Goal: Transaction & Acquisition: Purchase product/service

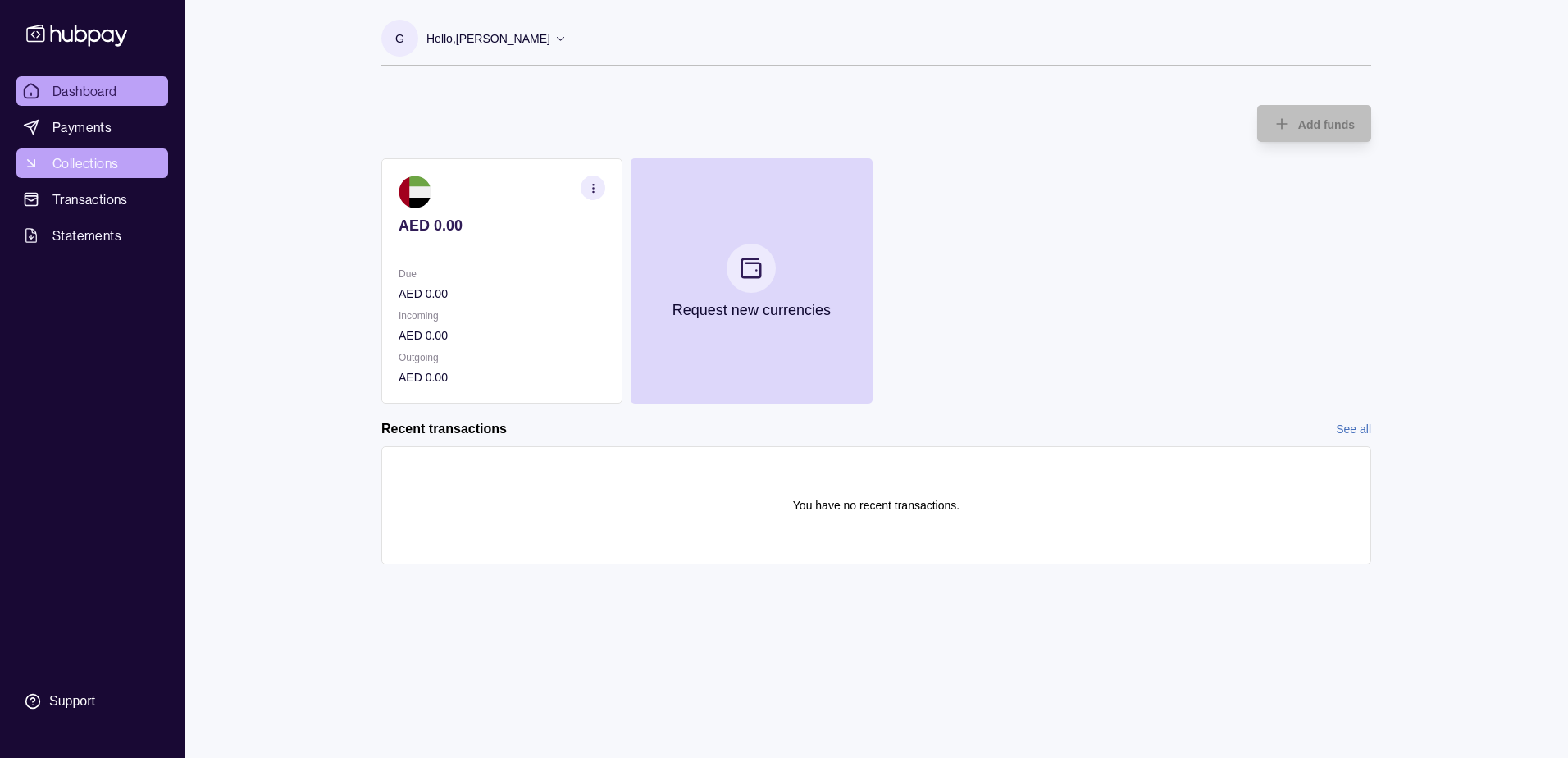
click at [82, 158] on span "Collections" at bounding box center [85, 162] width 66 height 20
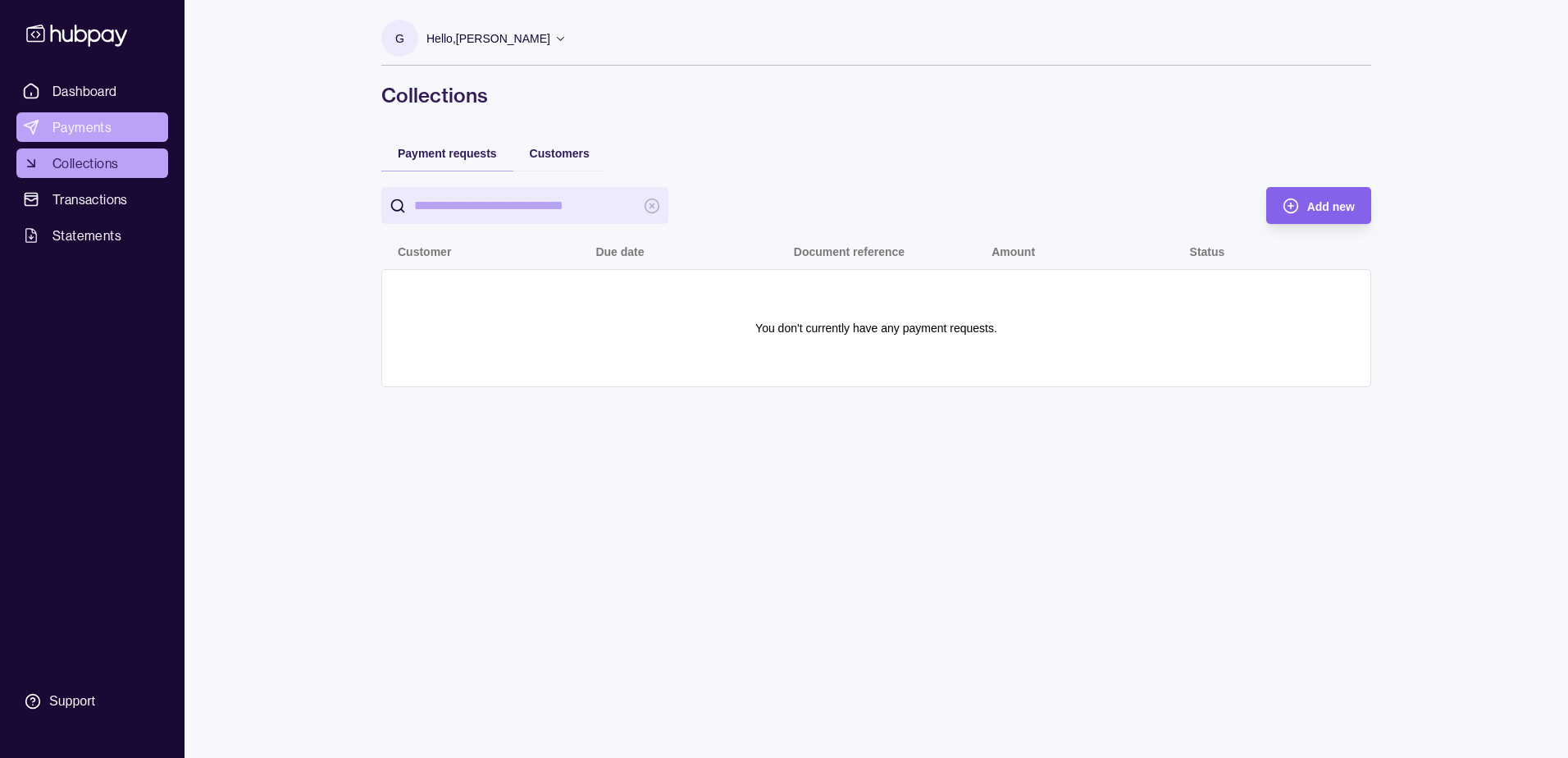
click at [85, 127] on span "Payments" at bounding box center [82, 127] width 59 height 20
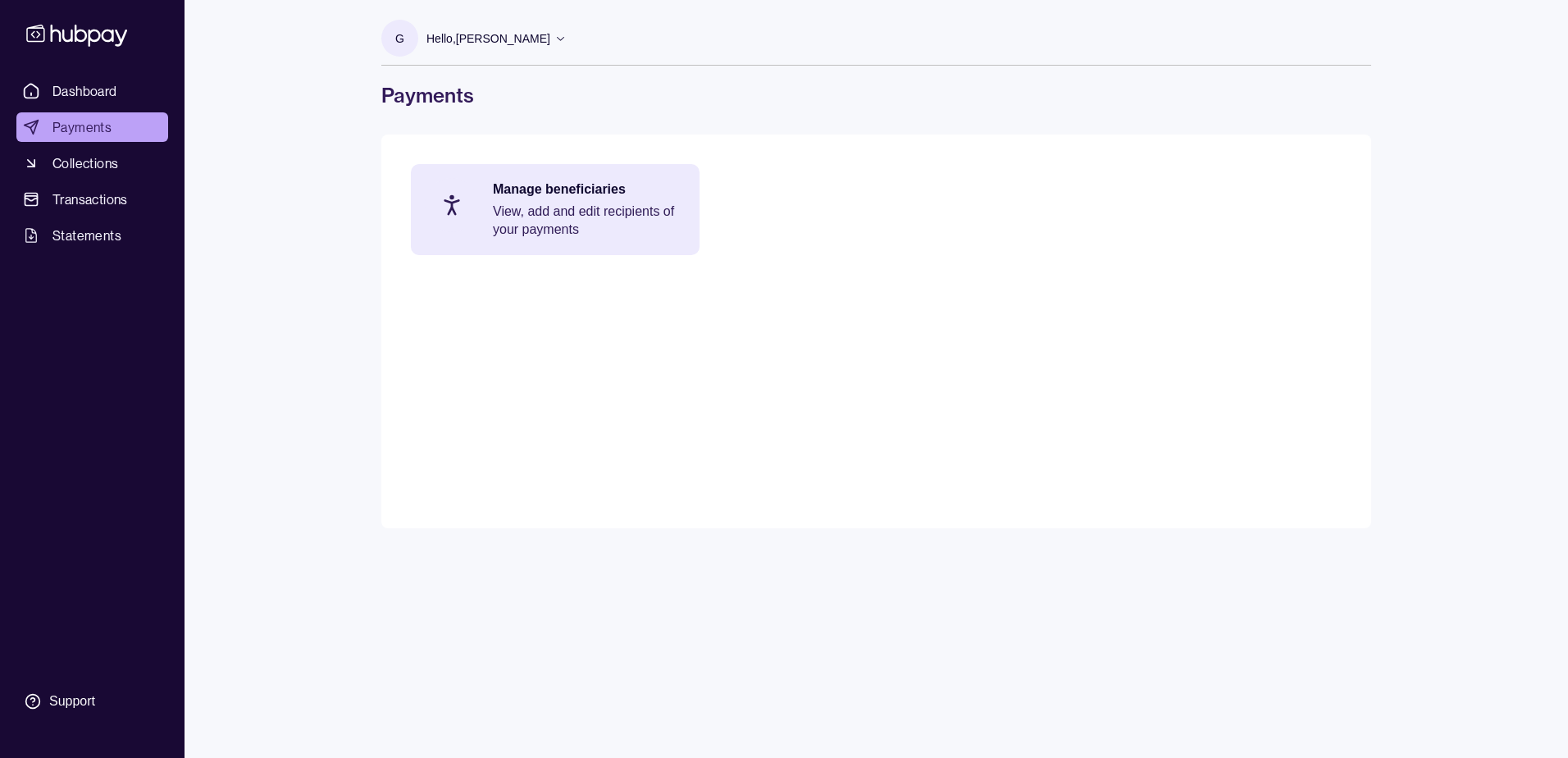
click at [530, 210] on p "View, add and edit recipients of your payments" at bounding box center [588, 221] width 191 height 36
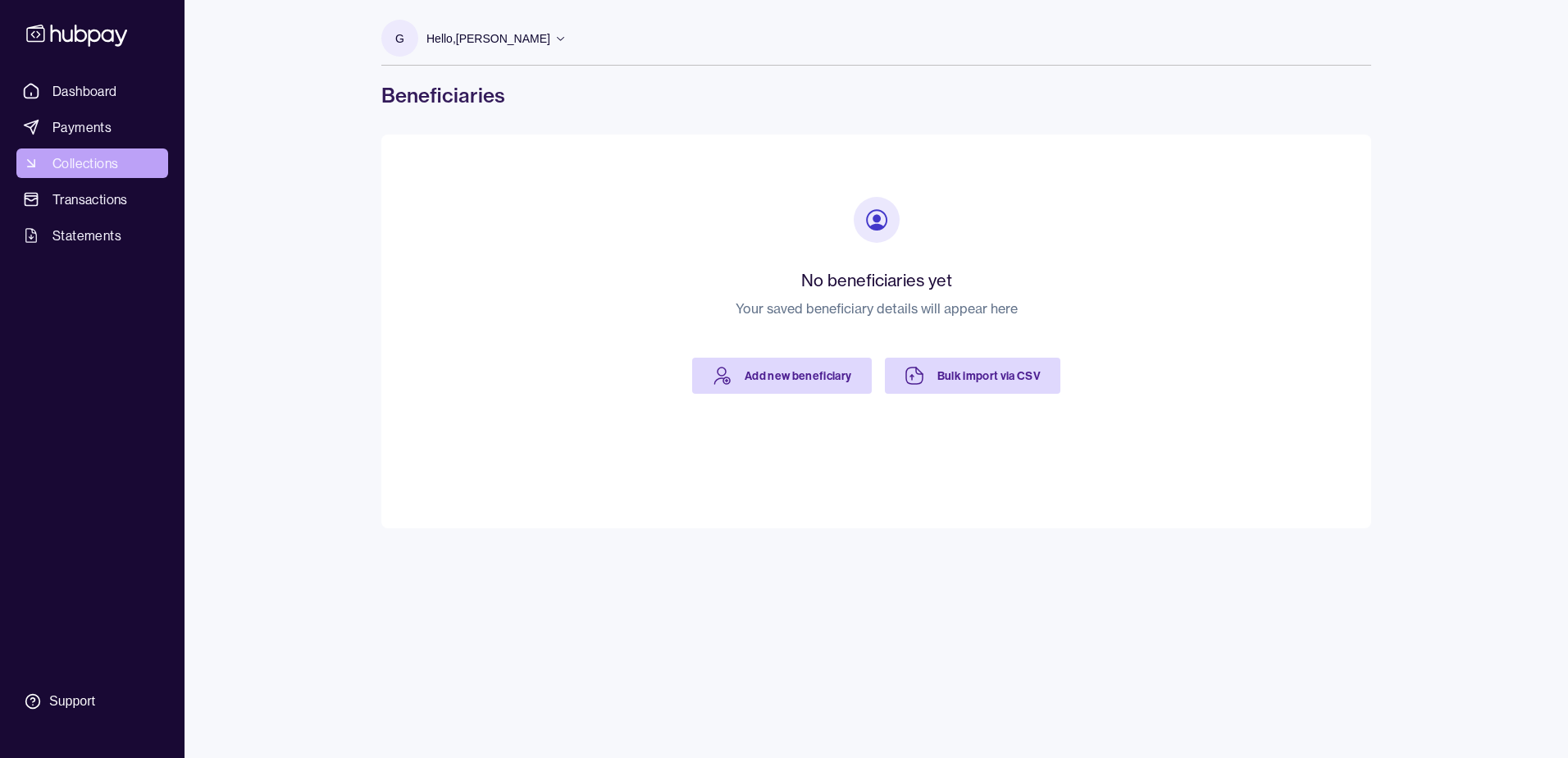
click at [100, 162] on span "Collections" at bounding box center [85, 162] width 66 height 20
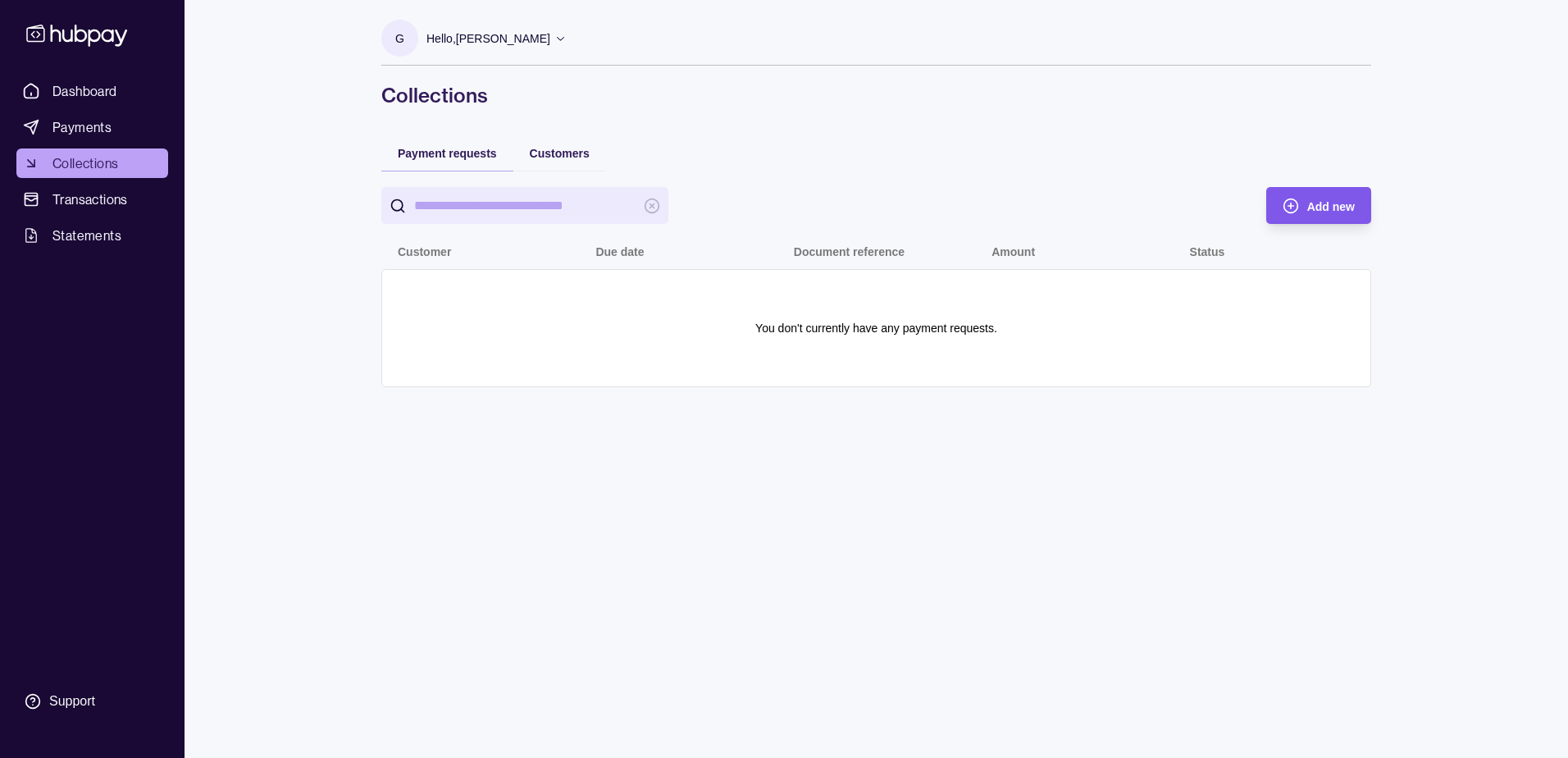
click at [1317, 210] on span "Add new" at bounding box center [1331, 207] width 48 height 13
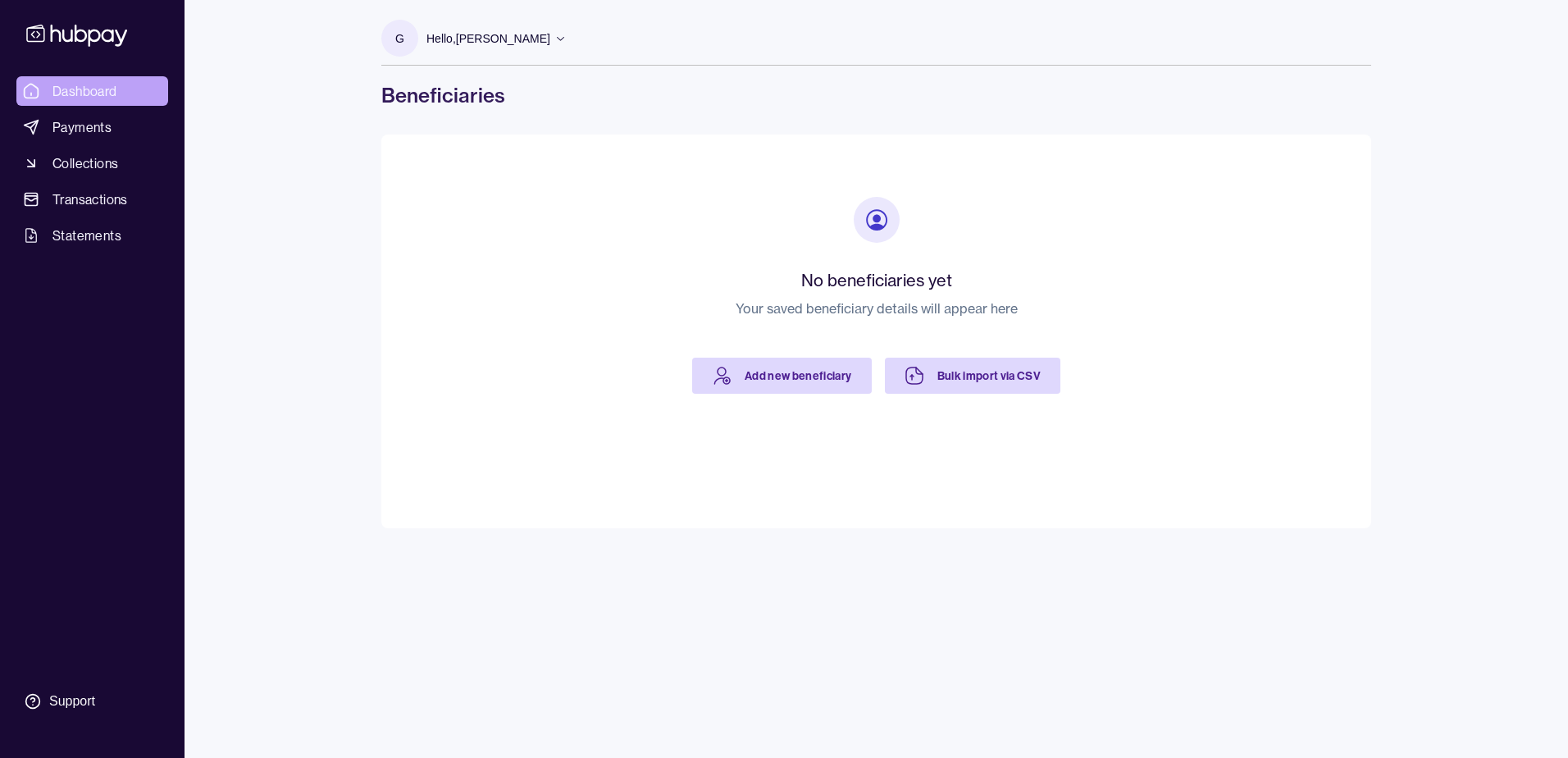
click at [91, 95] on span "Dashboard" at bounding box center [85, 90] width 65 height 20
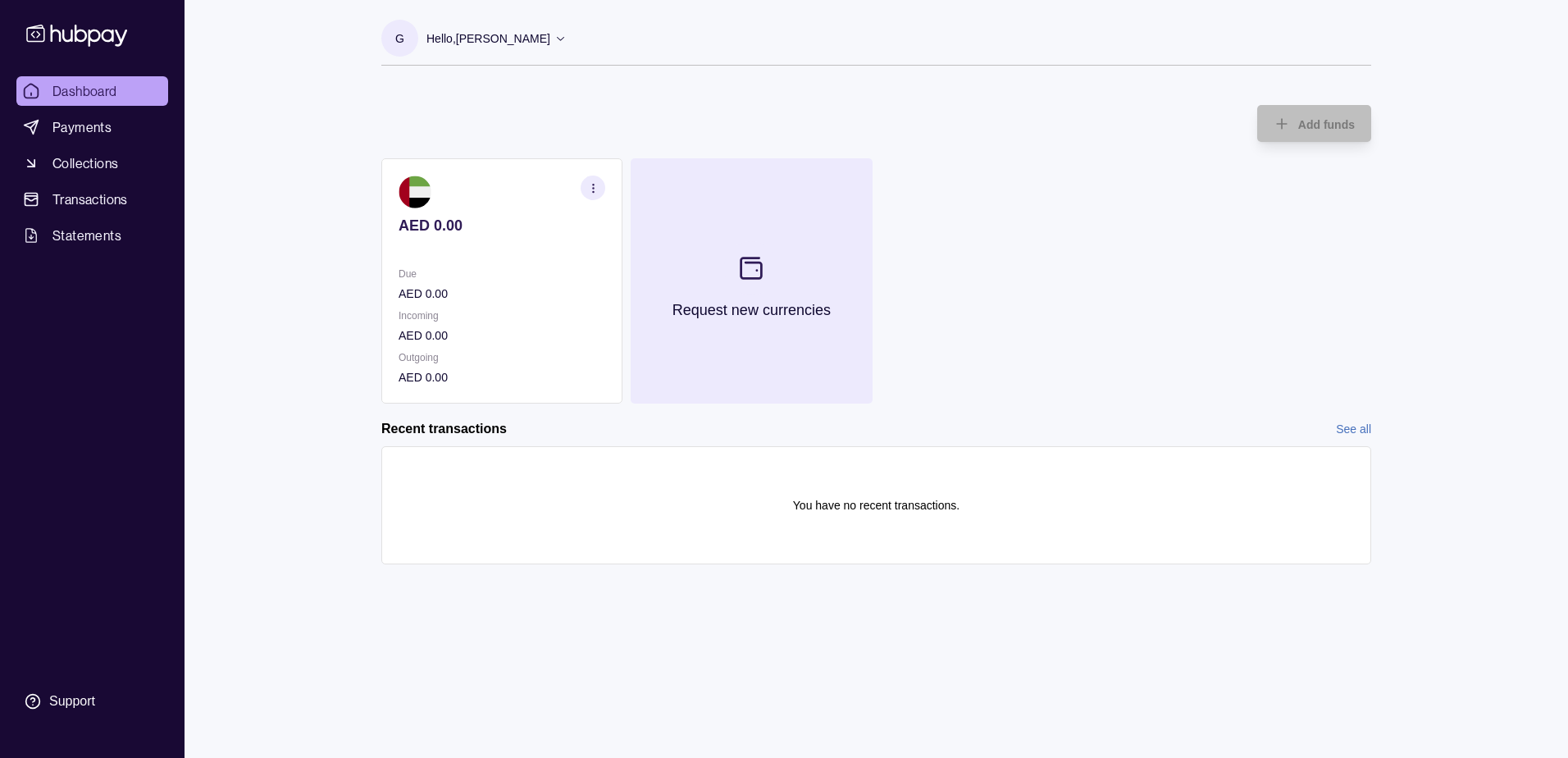
click at [757, 270] on icon at bounding box center [757, 270] width 0 height 0
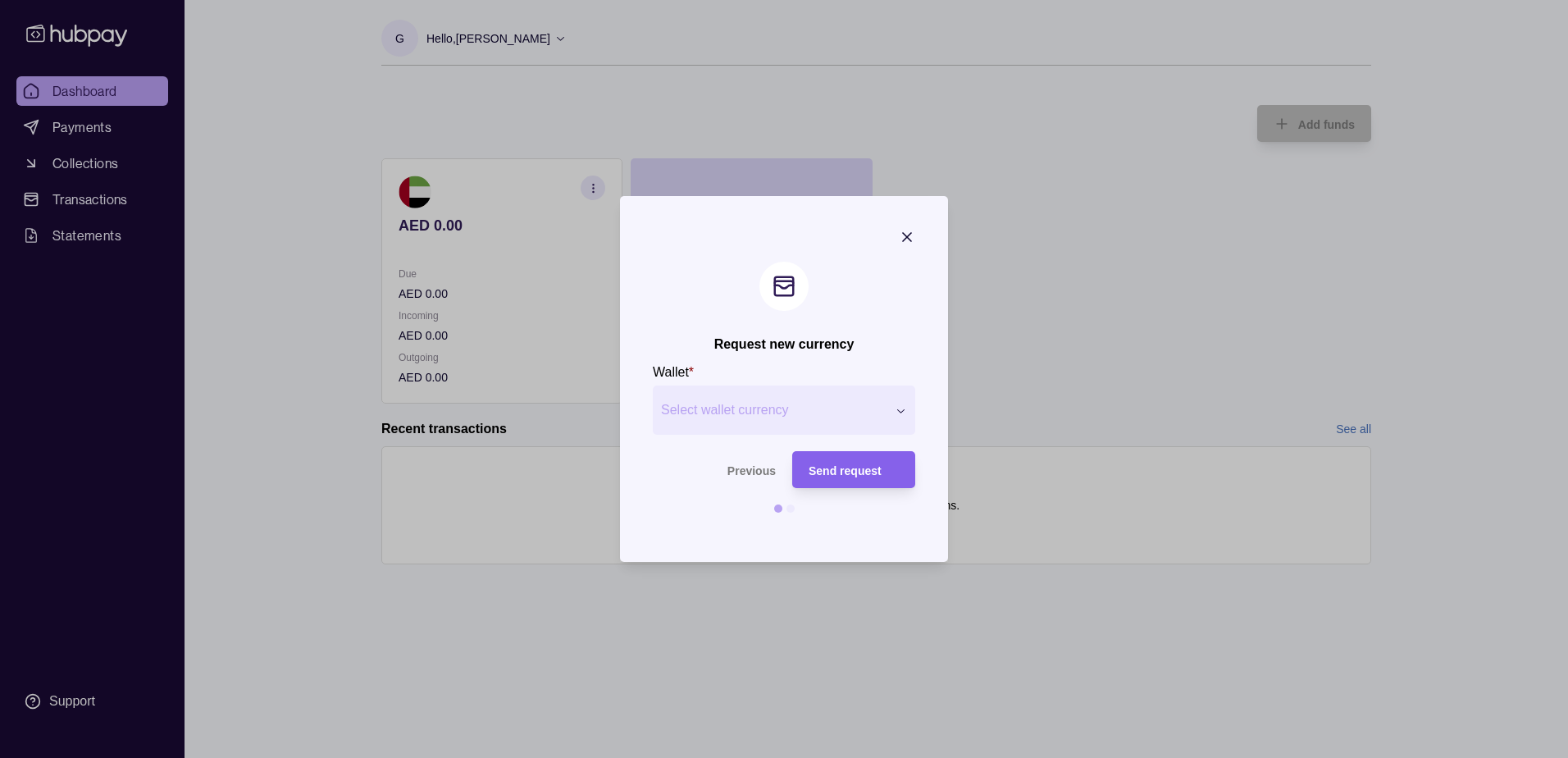
click at [777, 417] on span "Select wallet currency" at bounding box center [774, 410] width 225 height 20
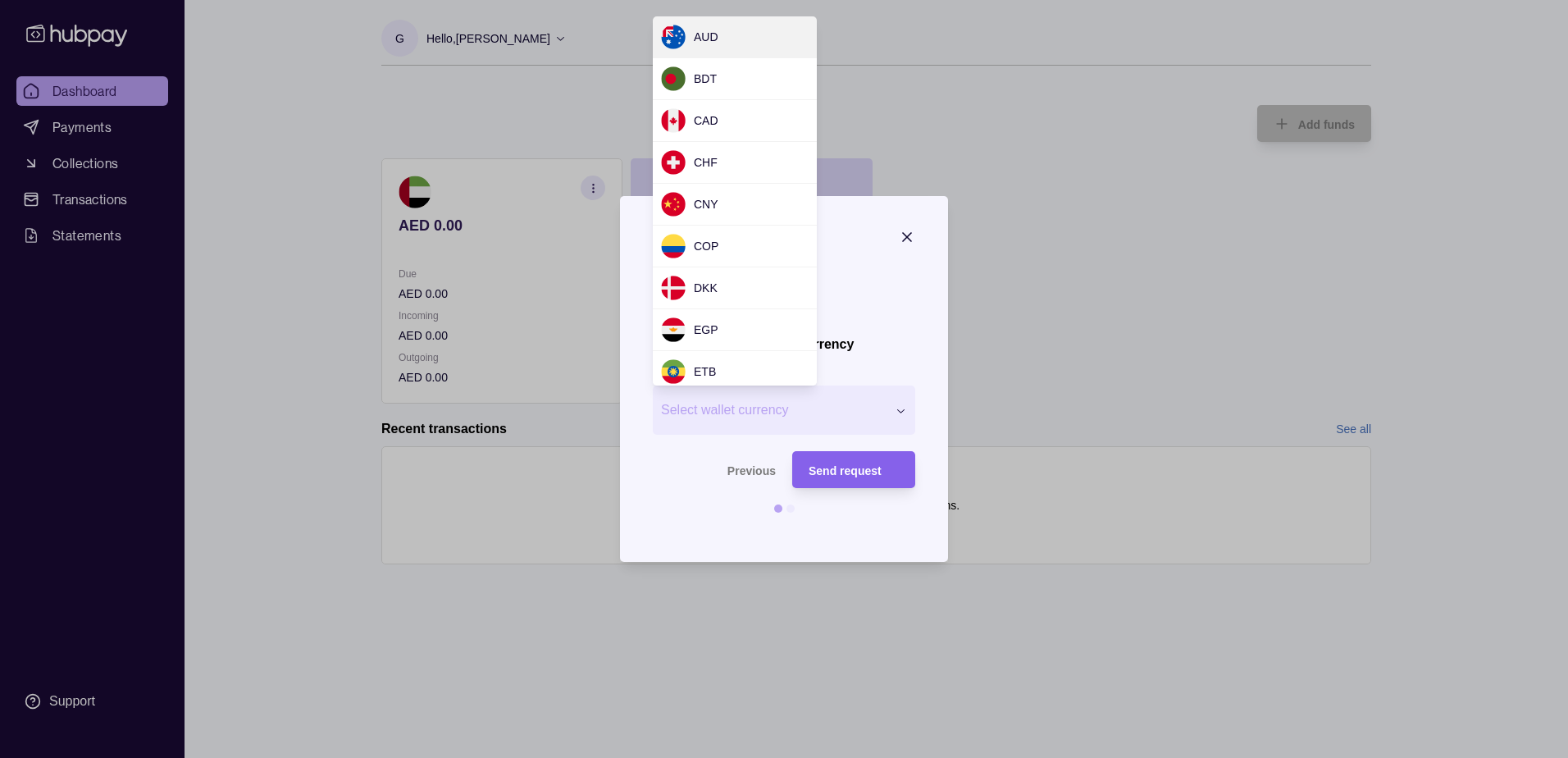
drag, startPoint x: 1012, startPoint y: 344, endPoint x: 873, endPoint y: 317, distance: 141.6
click at [1011, 344] on div at bounding box center [784, 379] width 1568 height 758
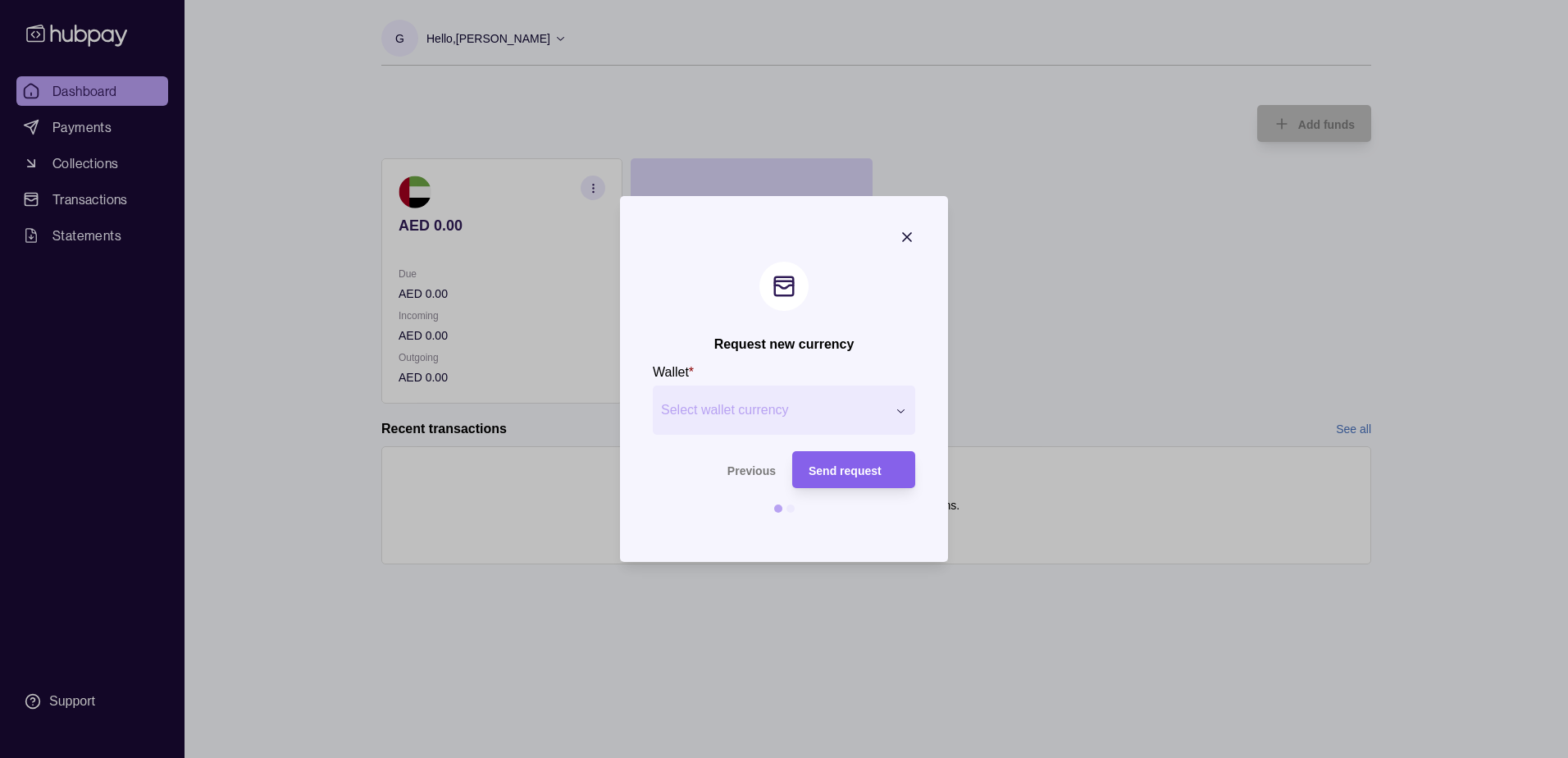
click at [784, 410] on span "Select wallet currency" at bounding box center [774, 410] width 225 height 20
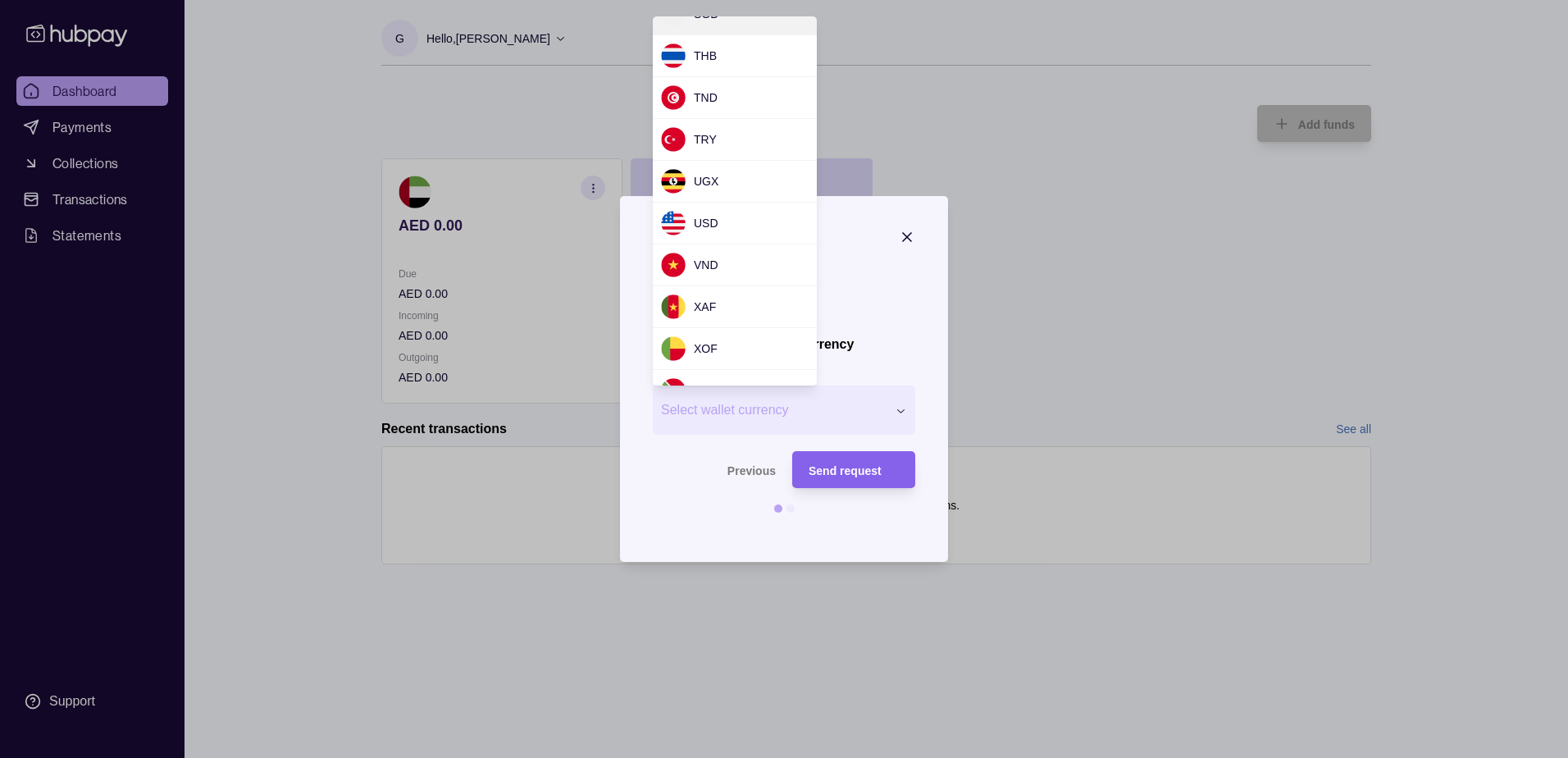
scroll to position [1477, 0]
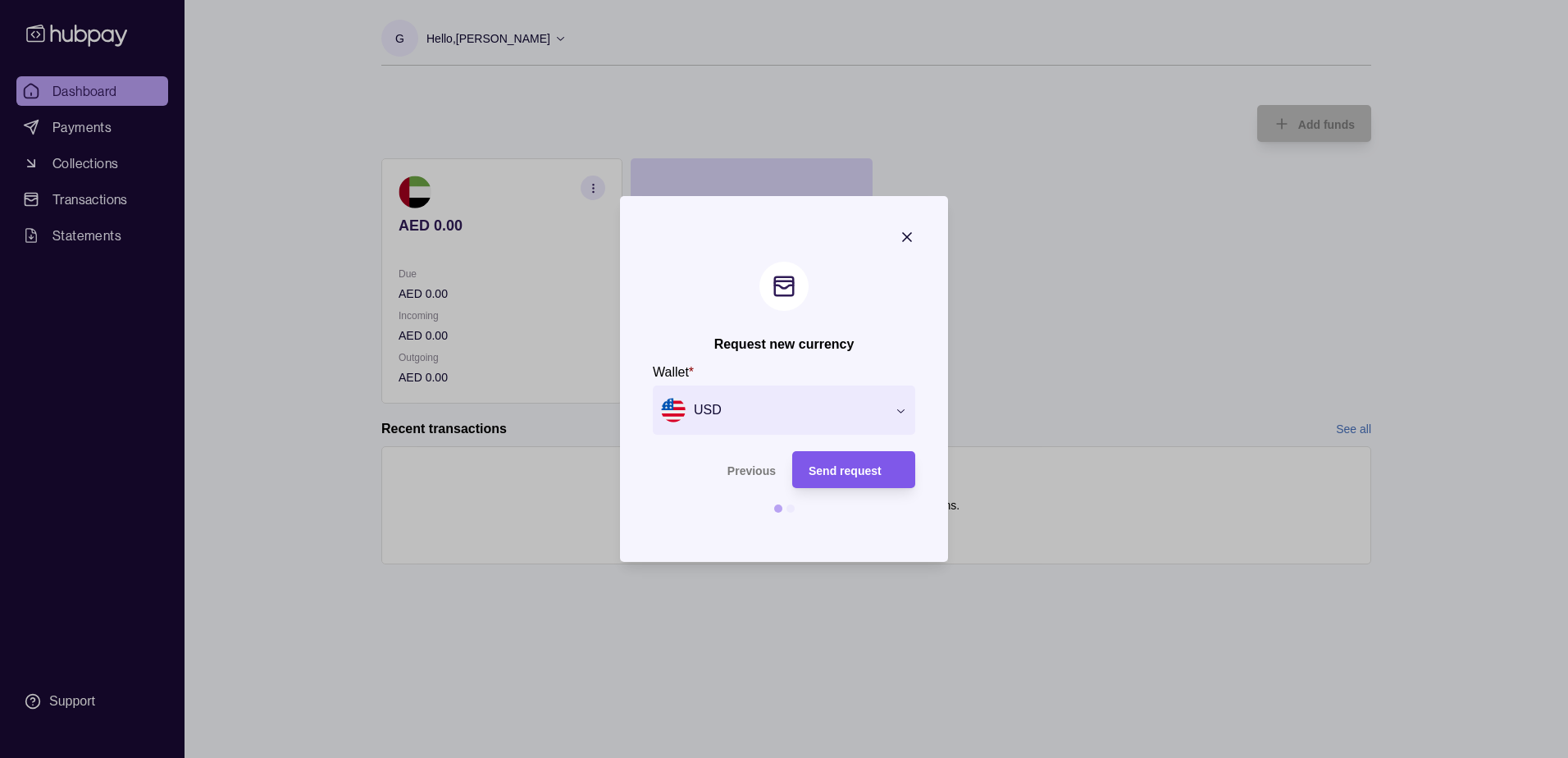
click at [840, 481] on div "Send request" at bounding box center [841, 469] width 115 height 37
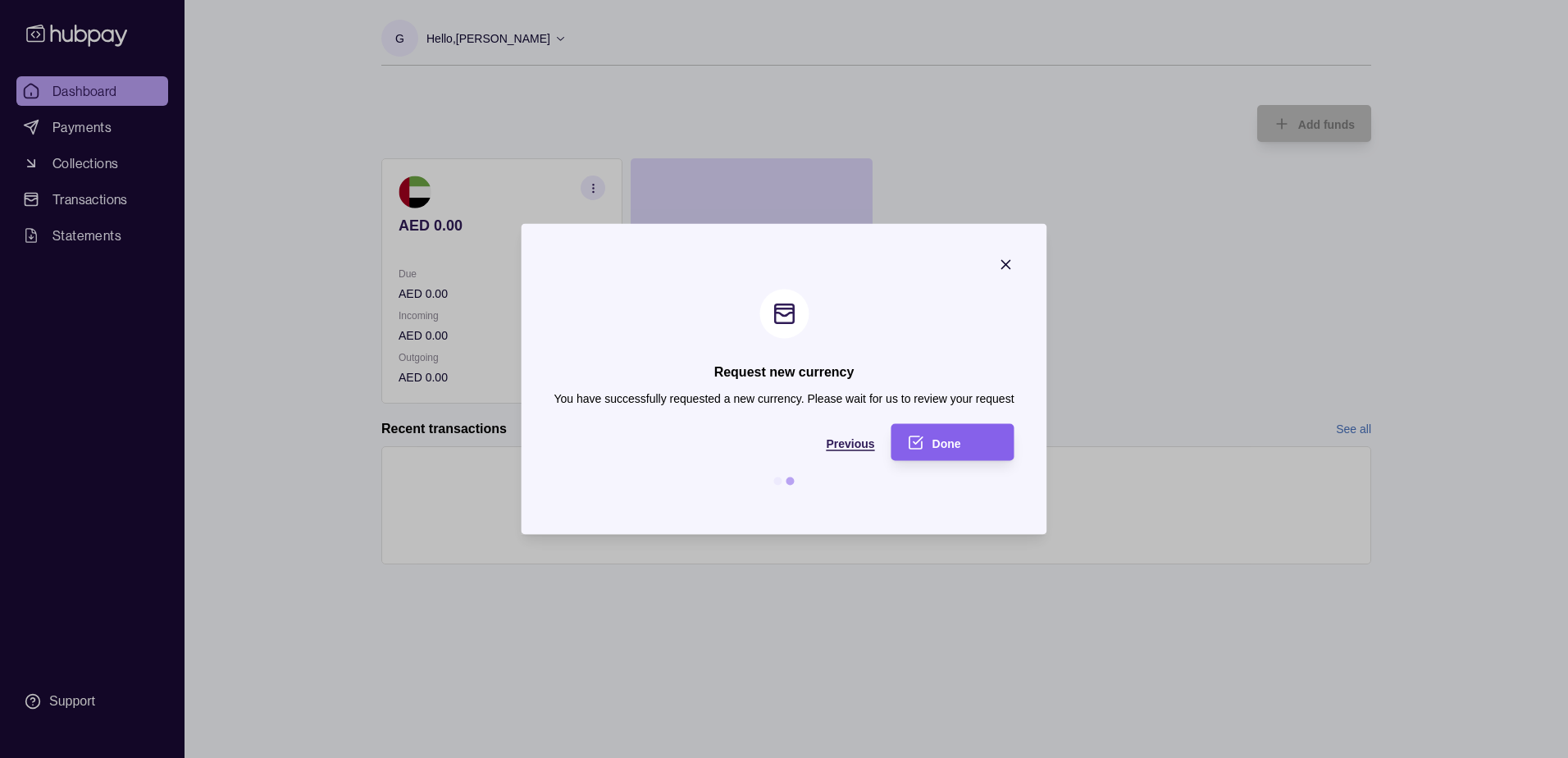
click at [841, 446] on span "Previous" at bounding box center [851, 443] width 49 height 13
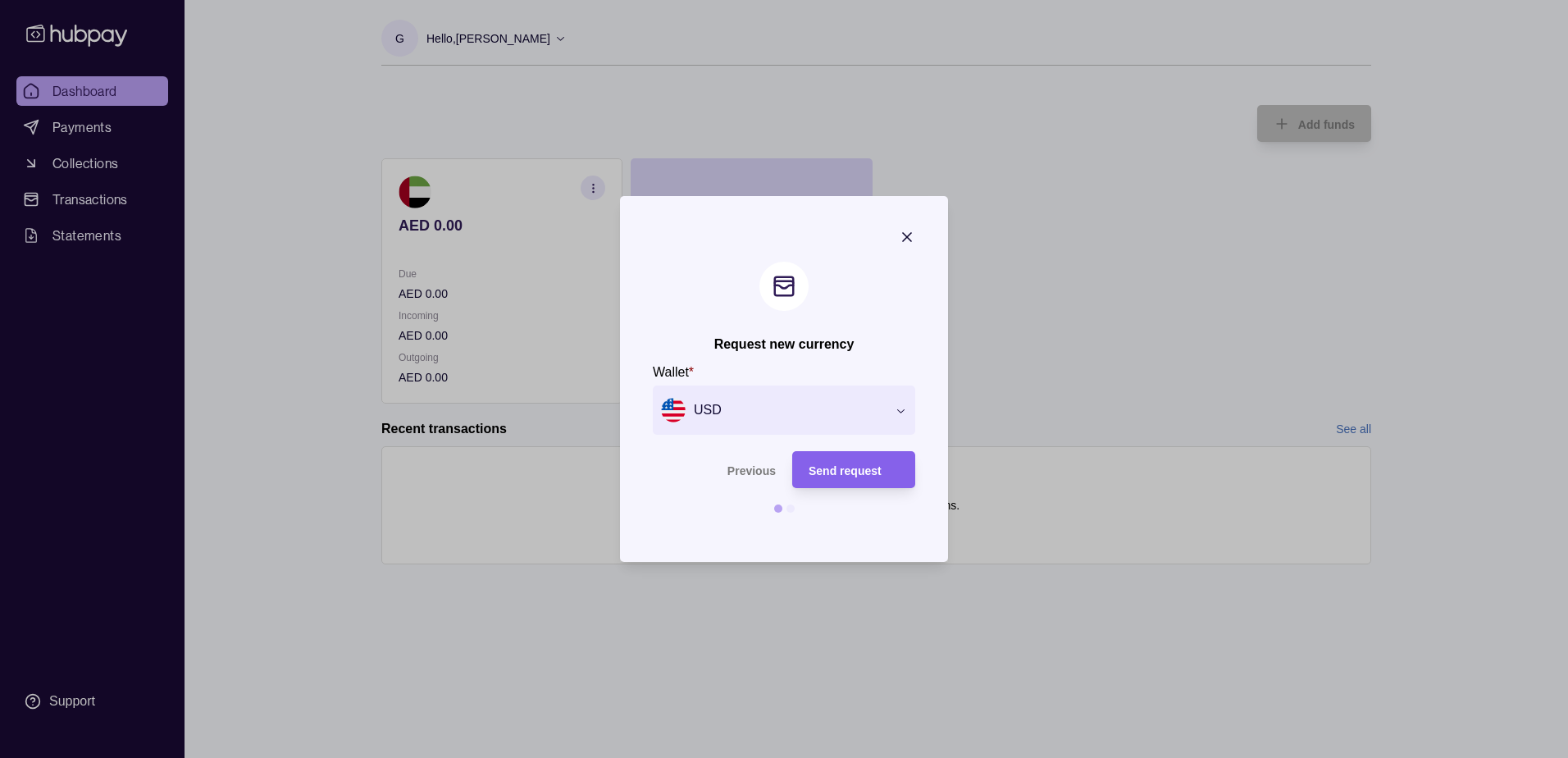
click at [701, 410] on span "USD" at bounding box center [774, 410] width 225 height 24
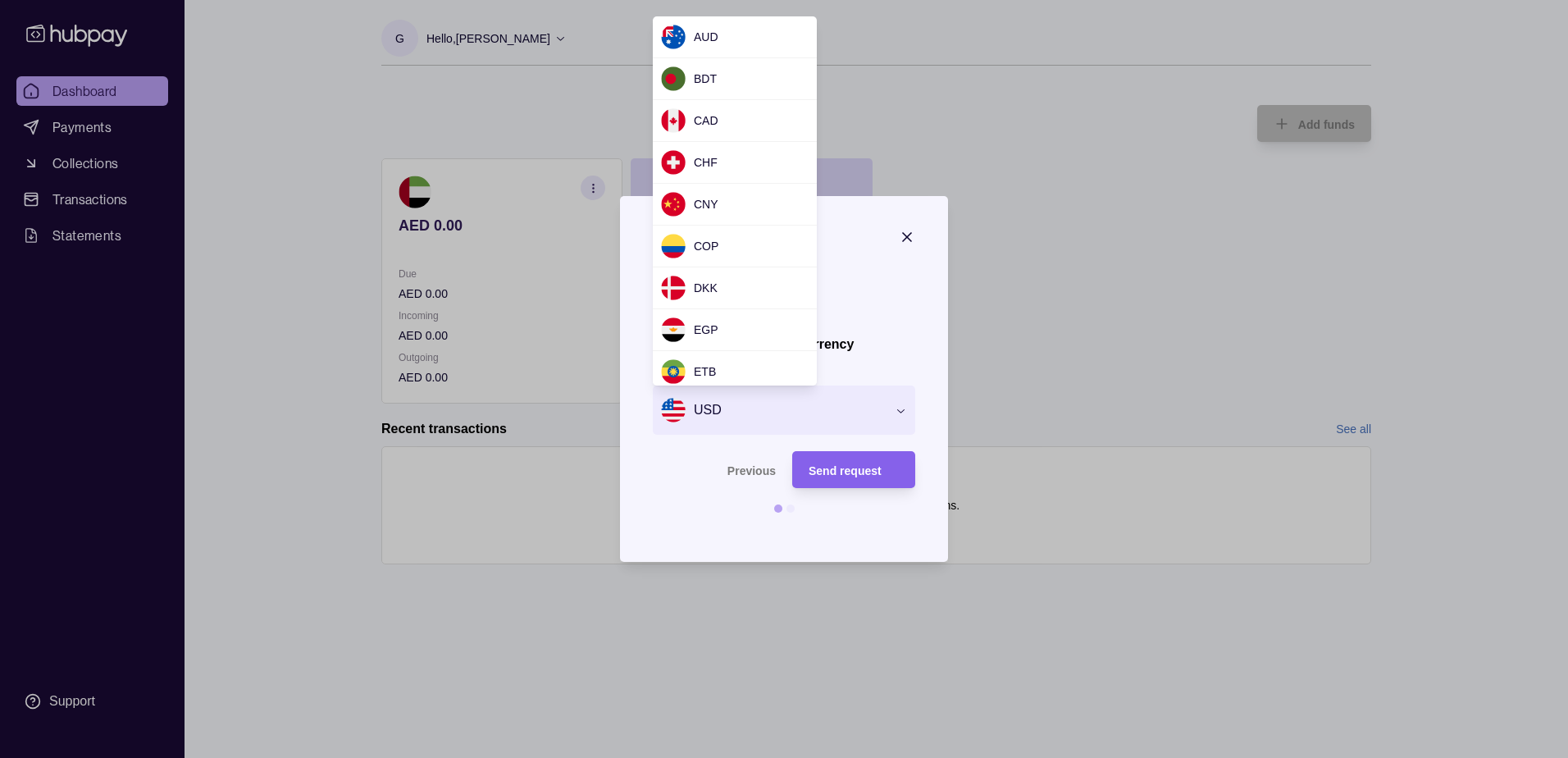
scroll to position [1305, 0]
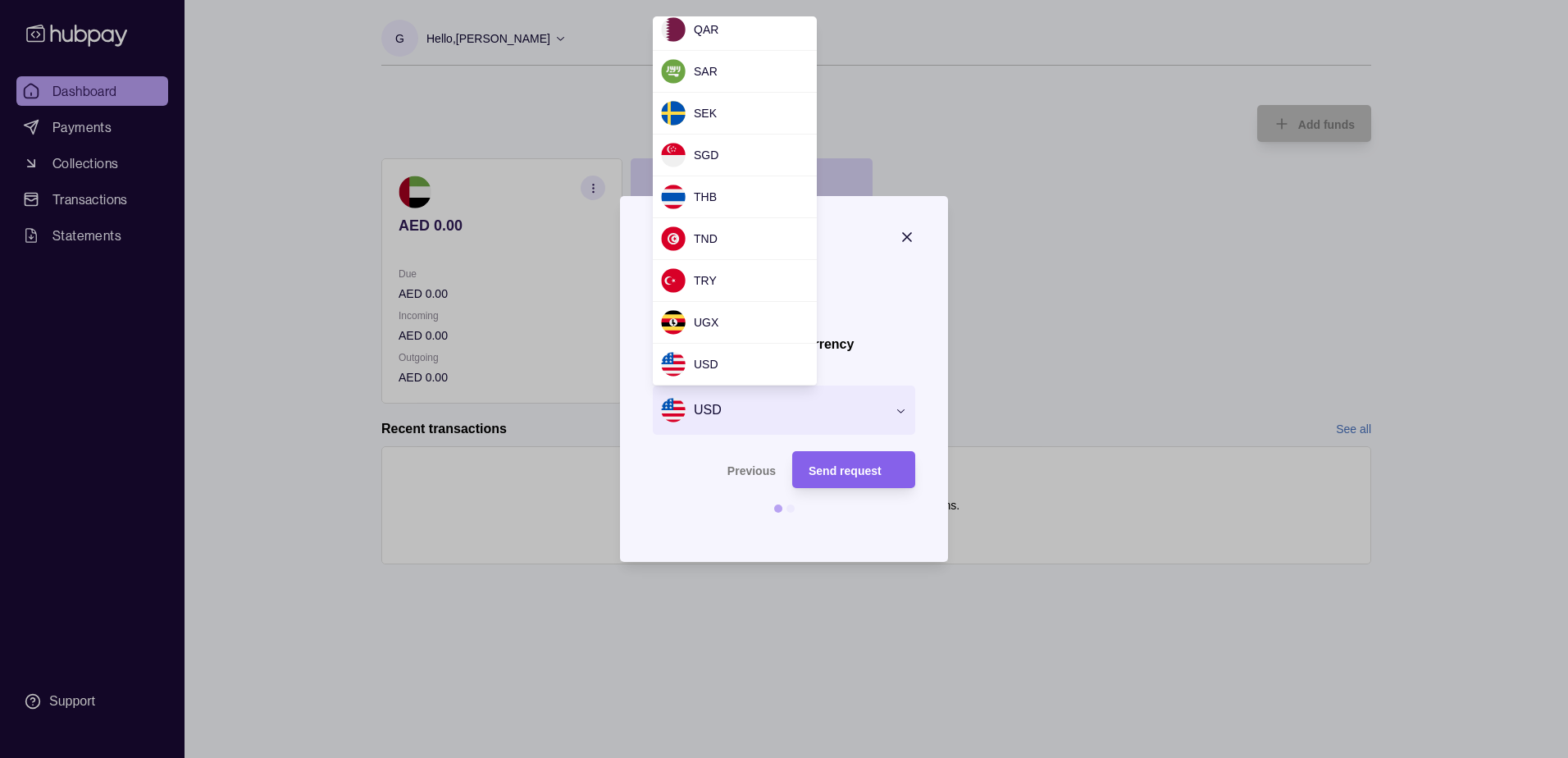
click at [909, 757] on div "Request new currency Wallet * USD *** *** *** *** *** *** *** *** *** *** *** *…" at bounding box center [784, 758] width 1568 height 0
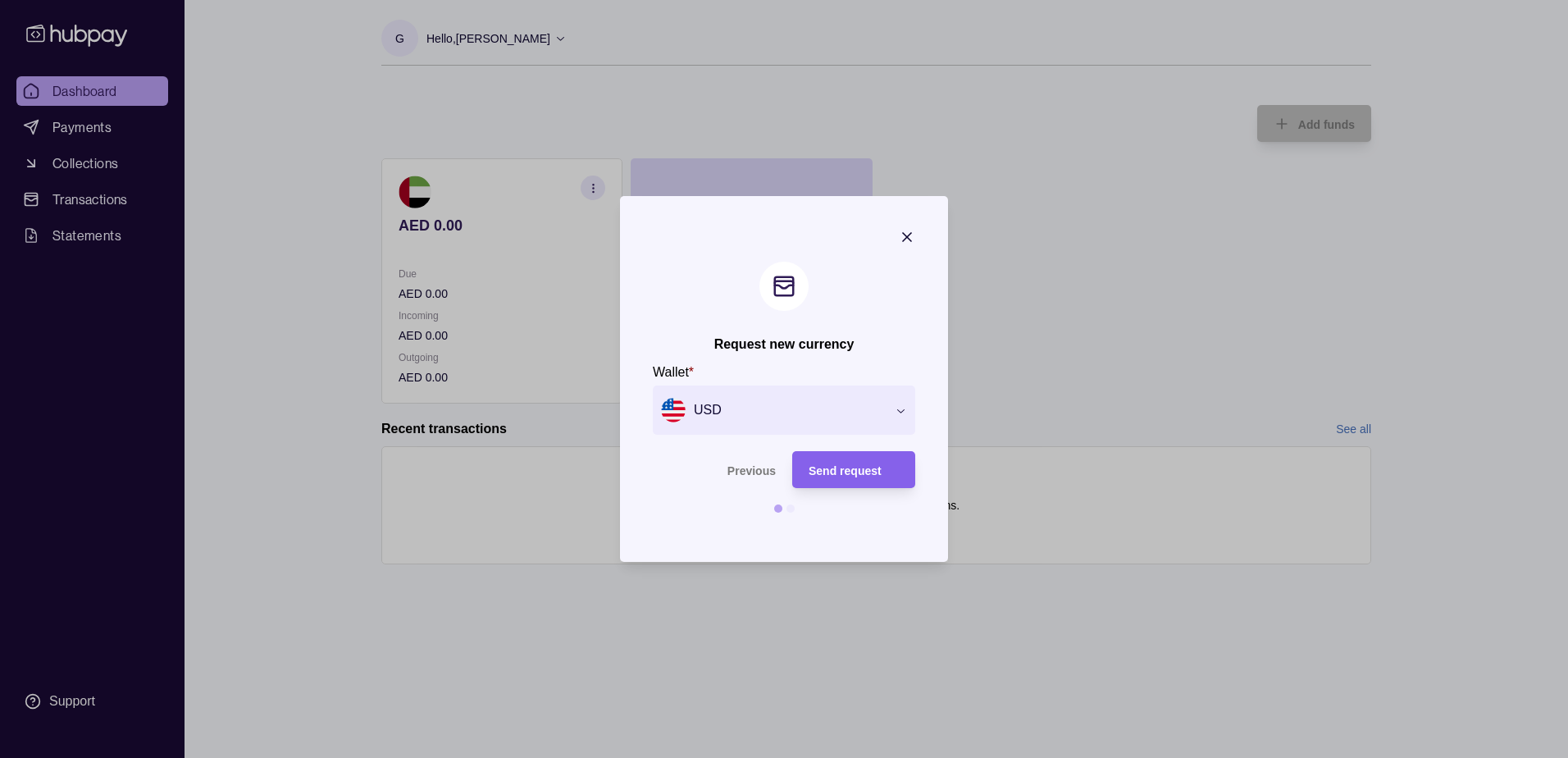
click at [909, 238] on icon "button" at bounding box center [907, 237] width 8 height 8
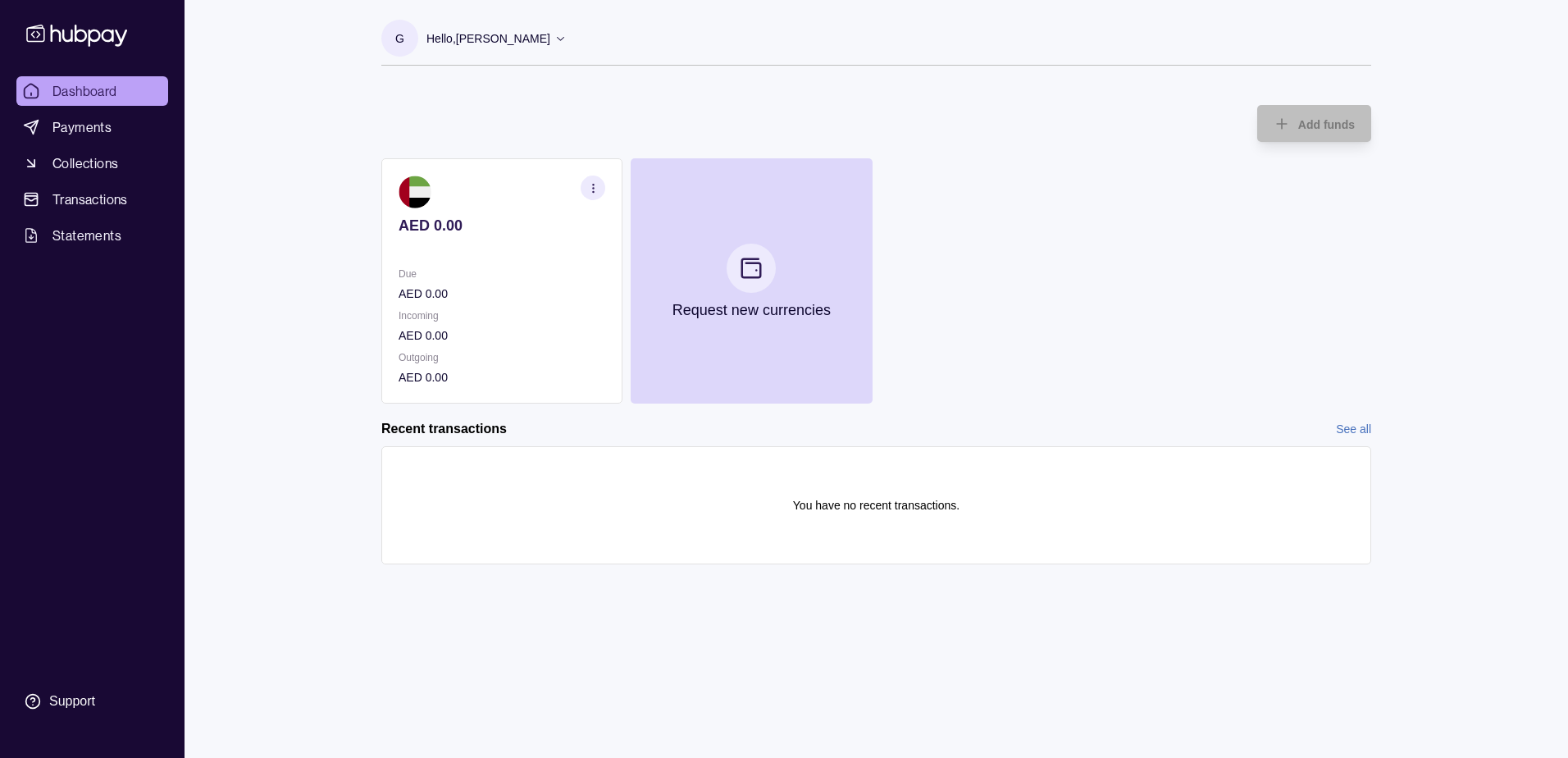
click at [1345, 431] on link "See all" at bounding box center [1354, 428] width 36 height 18
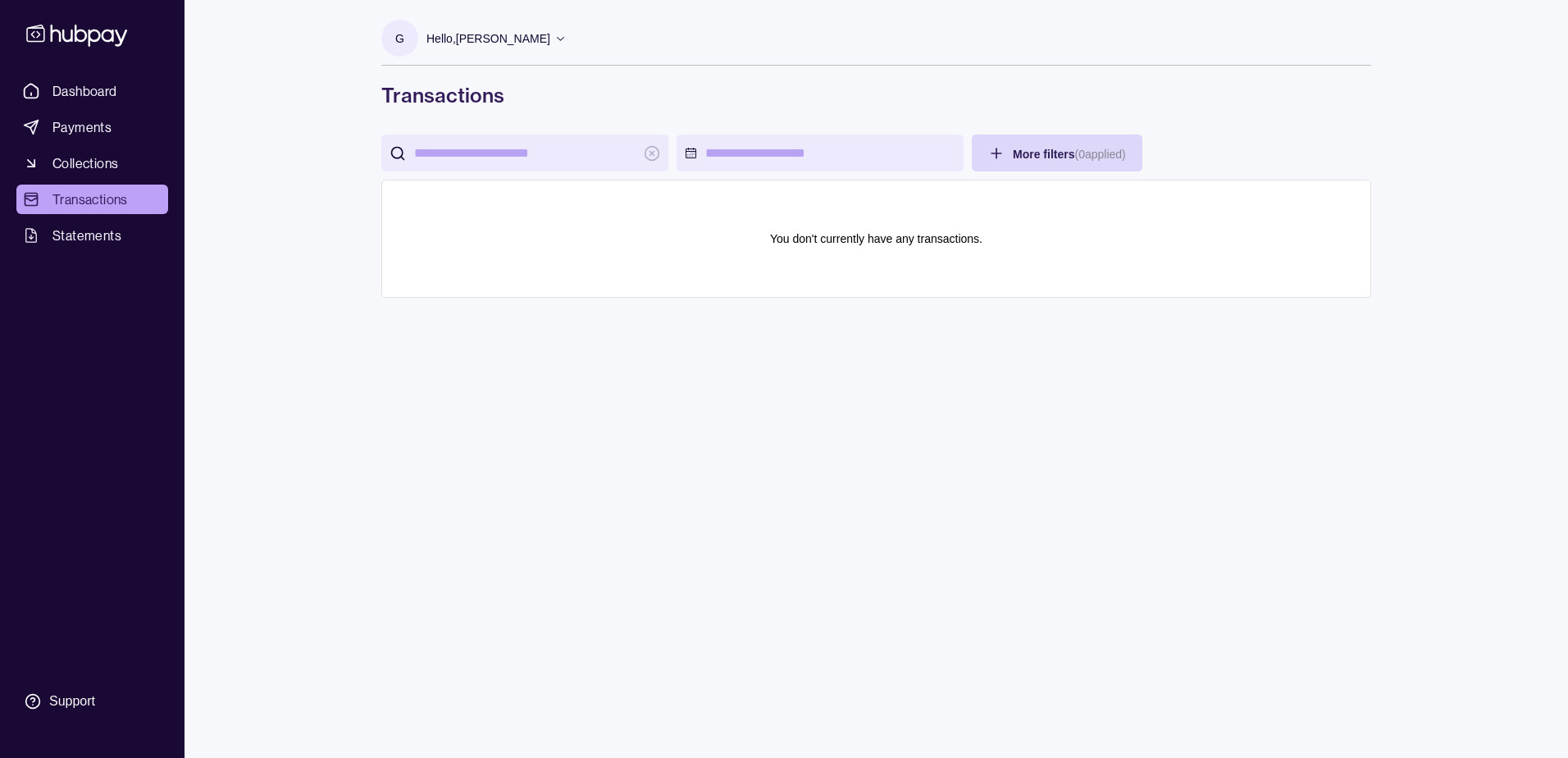
click at [505, 42] on p "Hello, [PERSON_NAME]" at bounding box center [488, 38] width 124 height 18
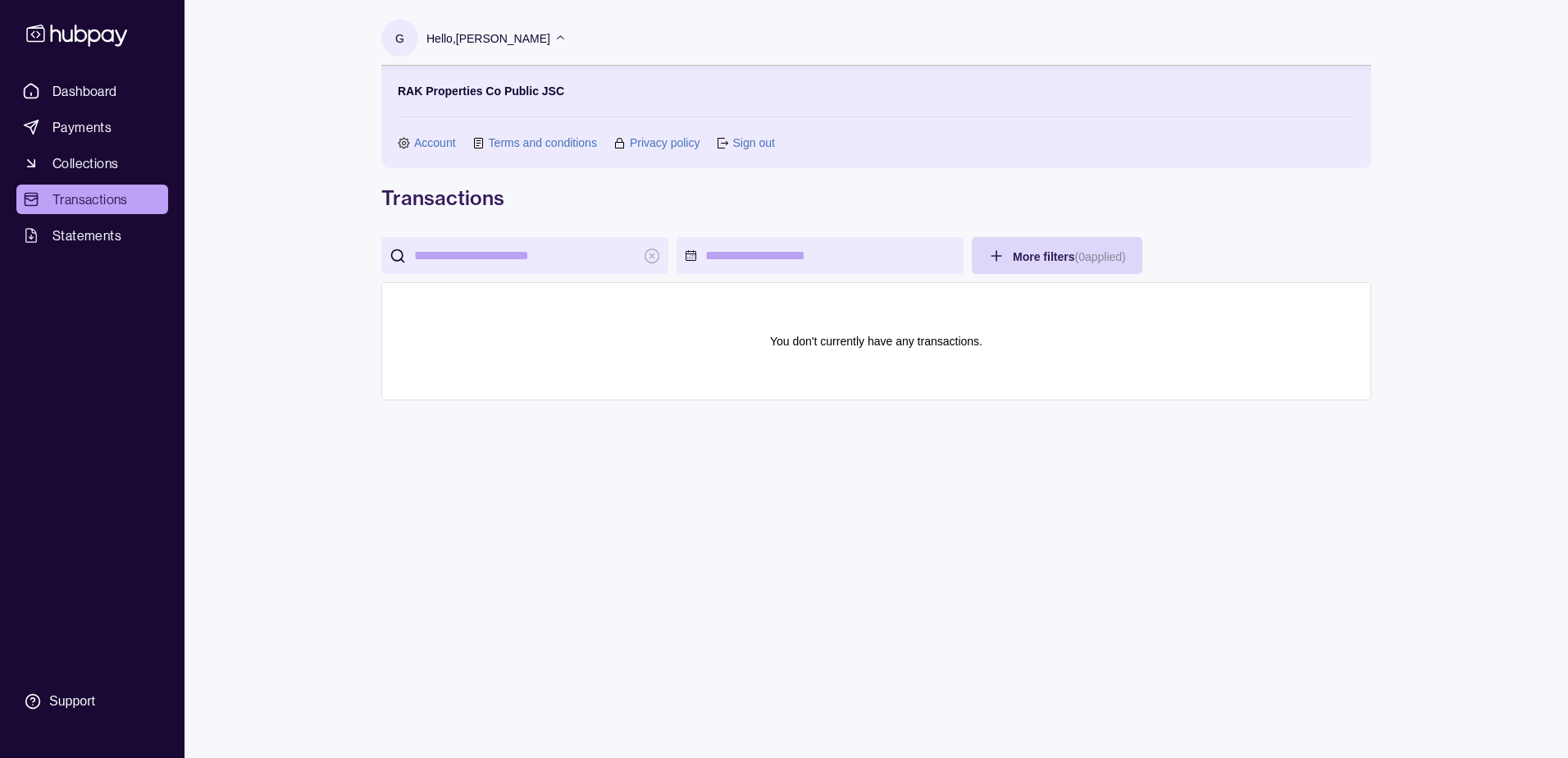
click at [428, 144] on link "Account" at bounding box center [435, 142] width 42 height 18
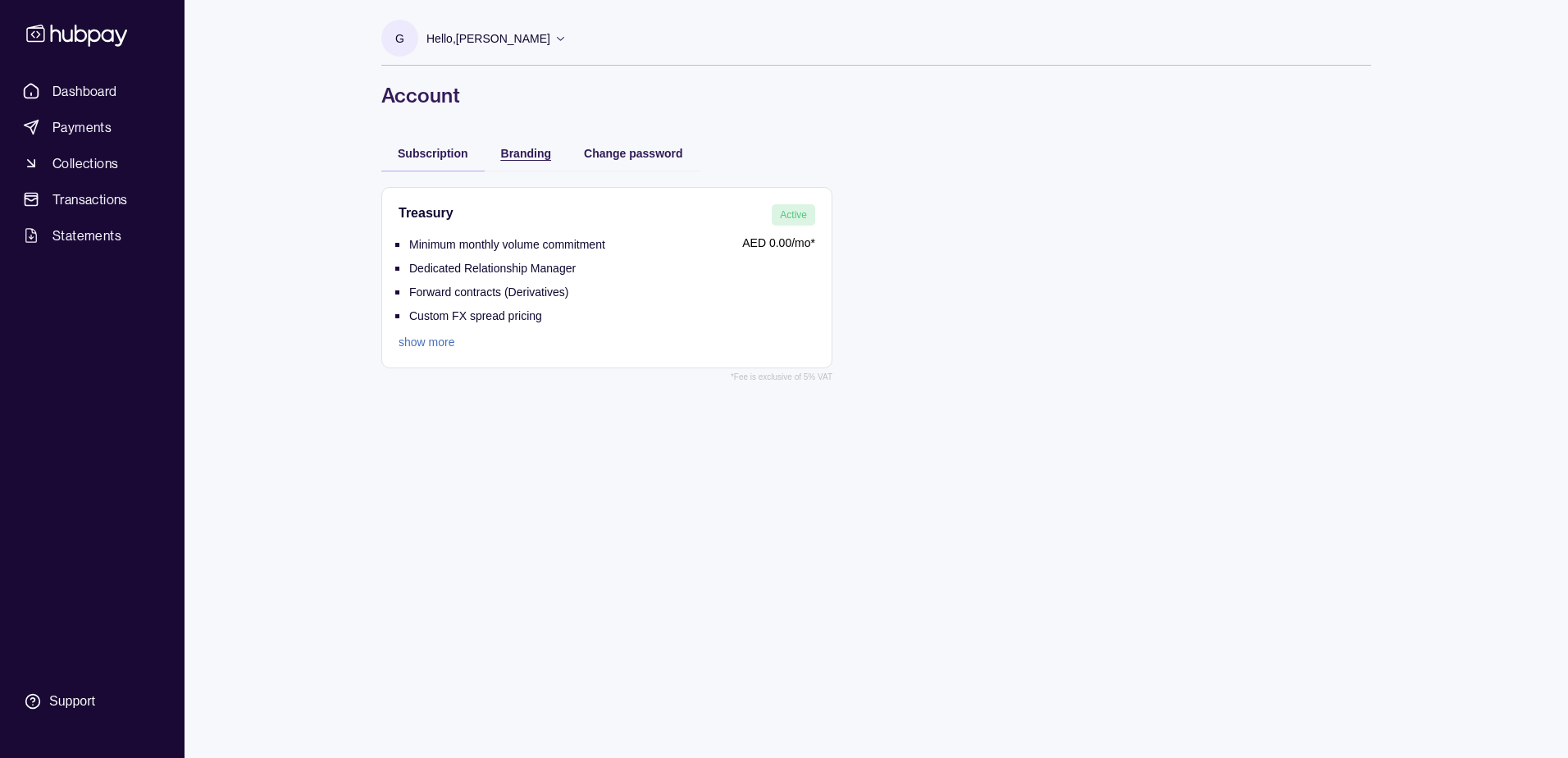
click at [526, 153] on span "Branding" at bounding box center [526, 153] width 50 height 13
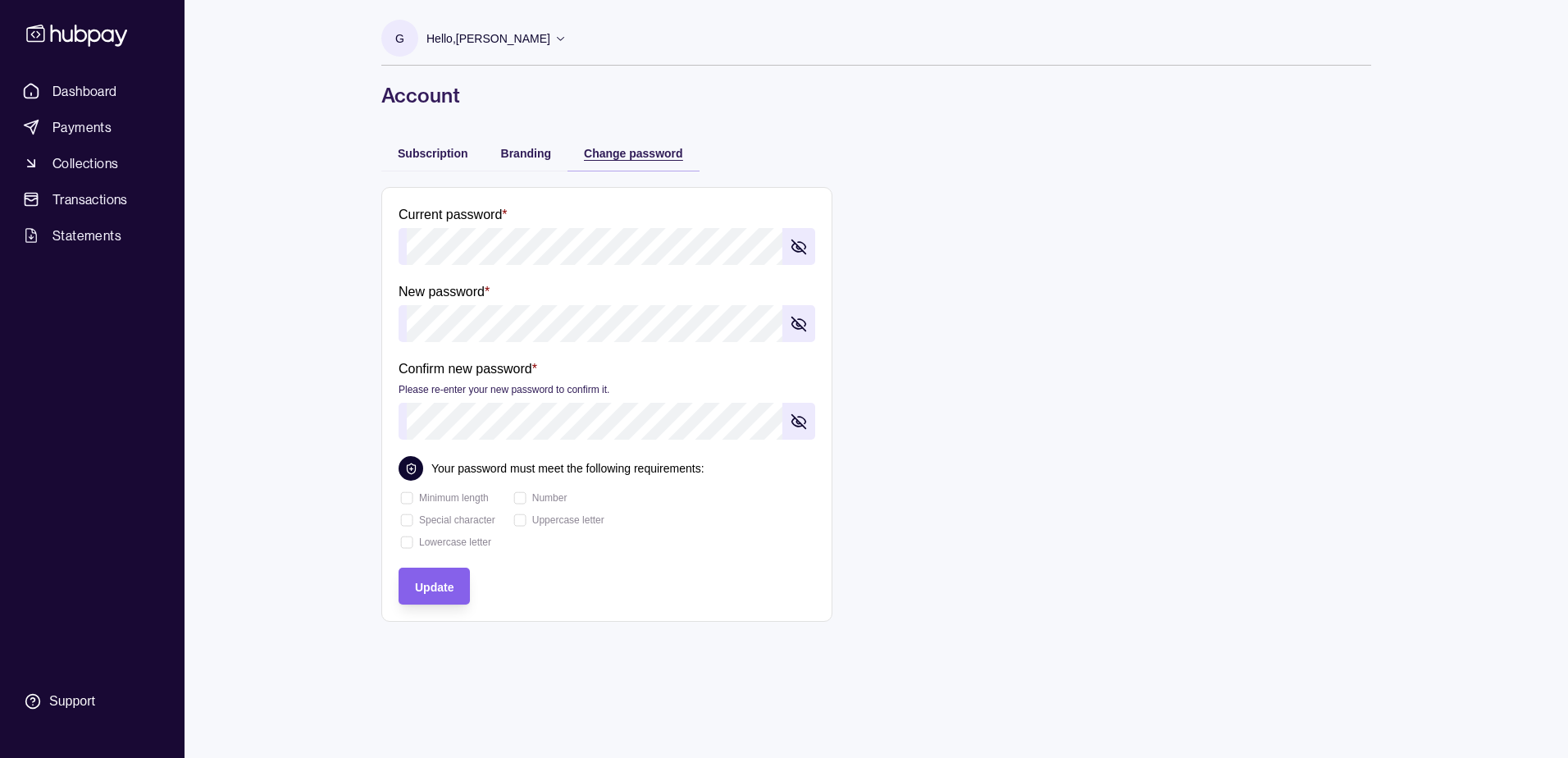
click at [632, 155] on span "Change password" at bounding box center [634, 153] width 100 height 13
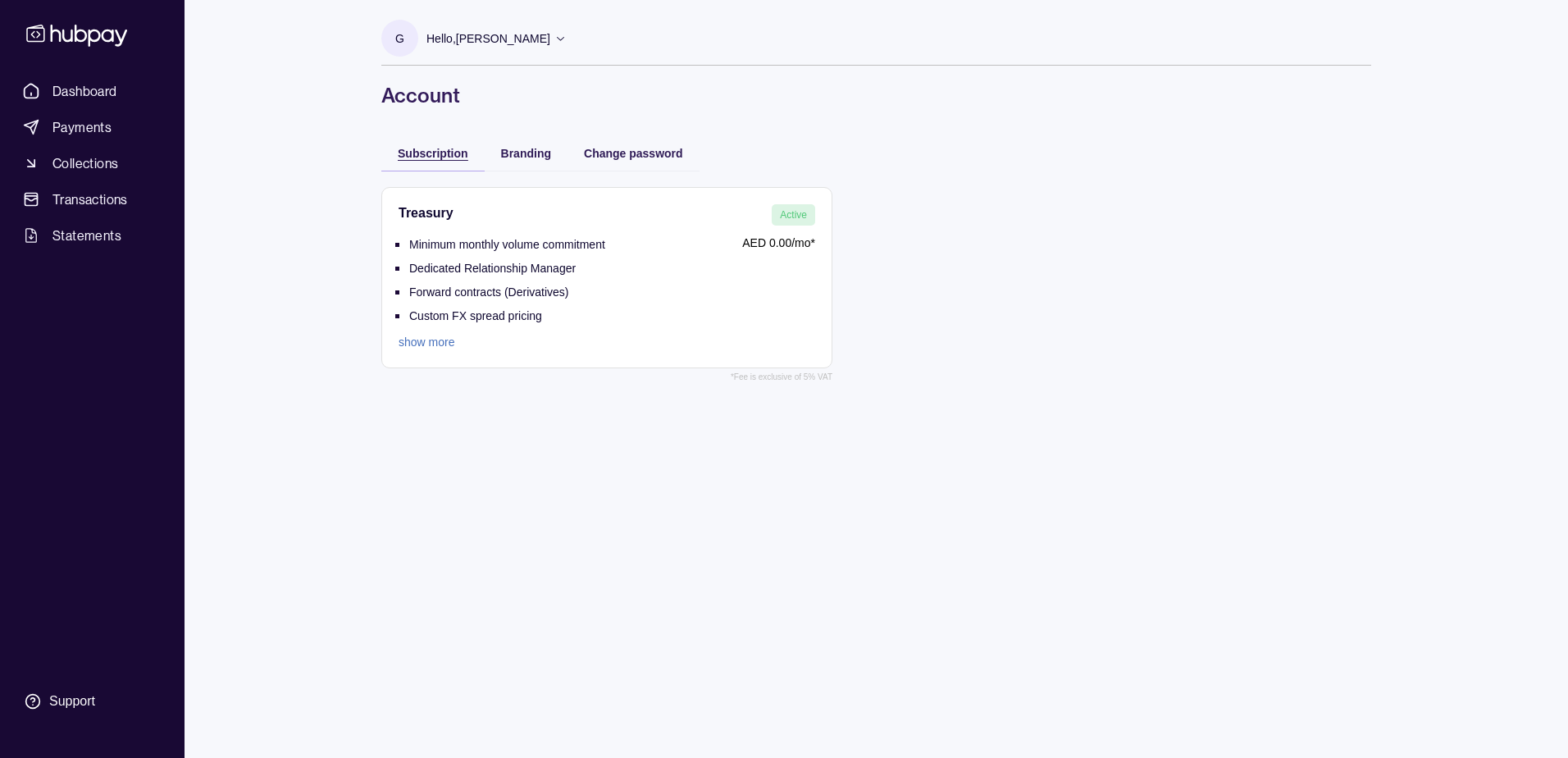
click at [444, 154] on span "Subscription" at bounding box center [433, 153] width 70 height 13
click at [539, 41] on p "Hello, [PERSON_NAME]" at bounding box center [488, 38] width 124 height 18
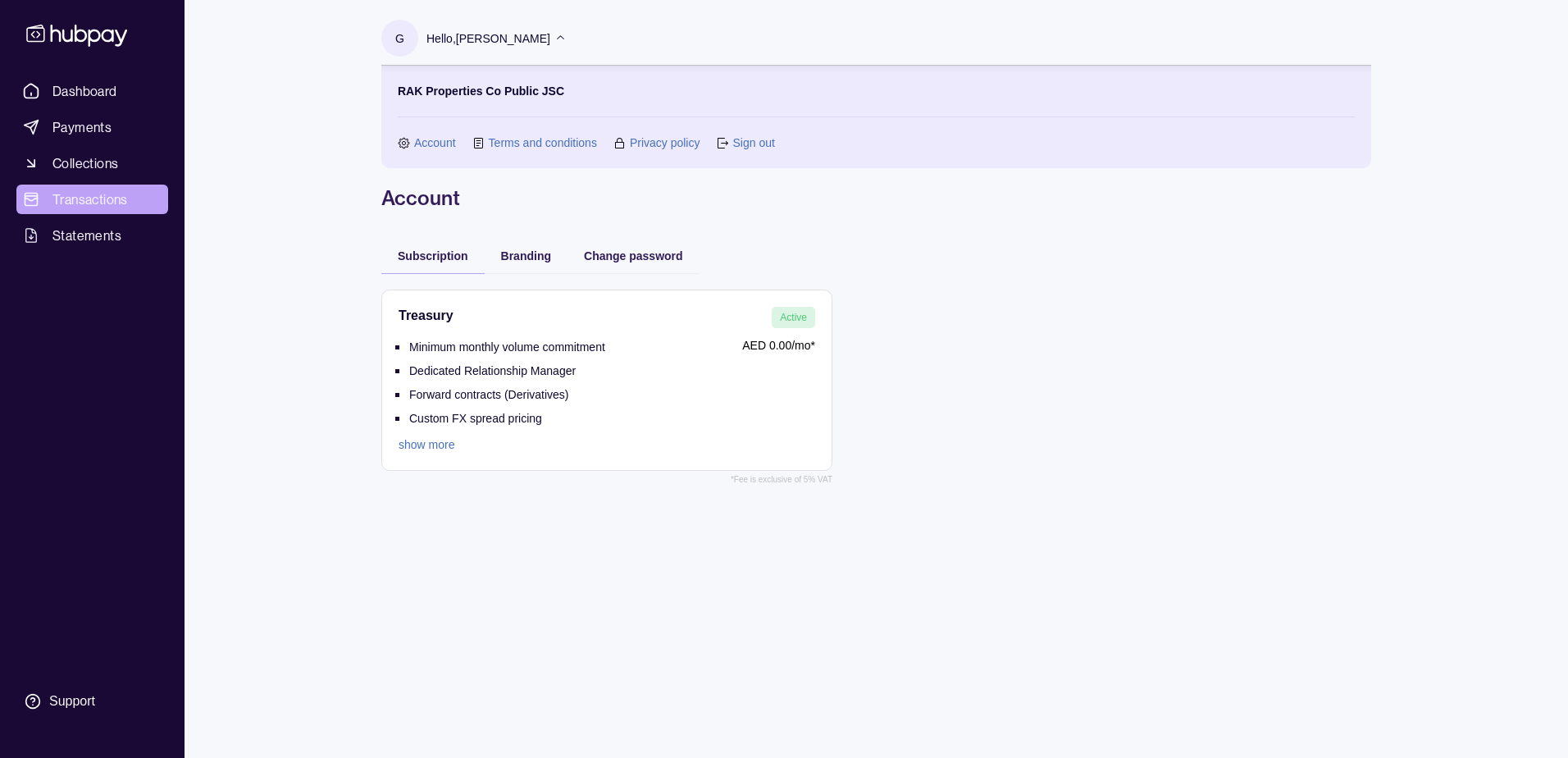
click at [80, 205] on span "Transactions" at bounding box center [90, 199] width 75 height 20
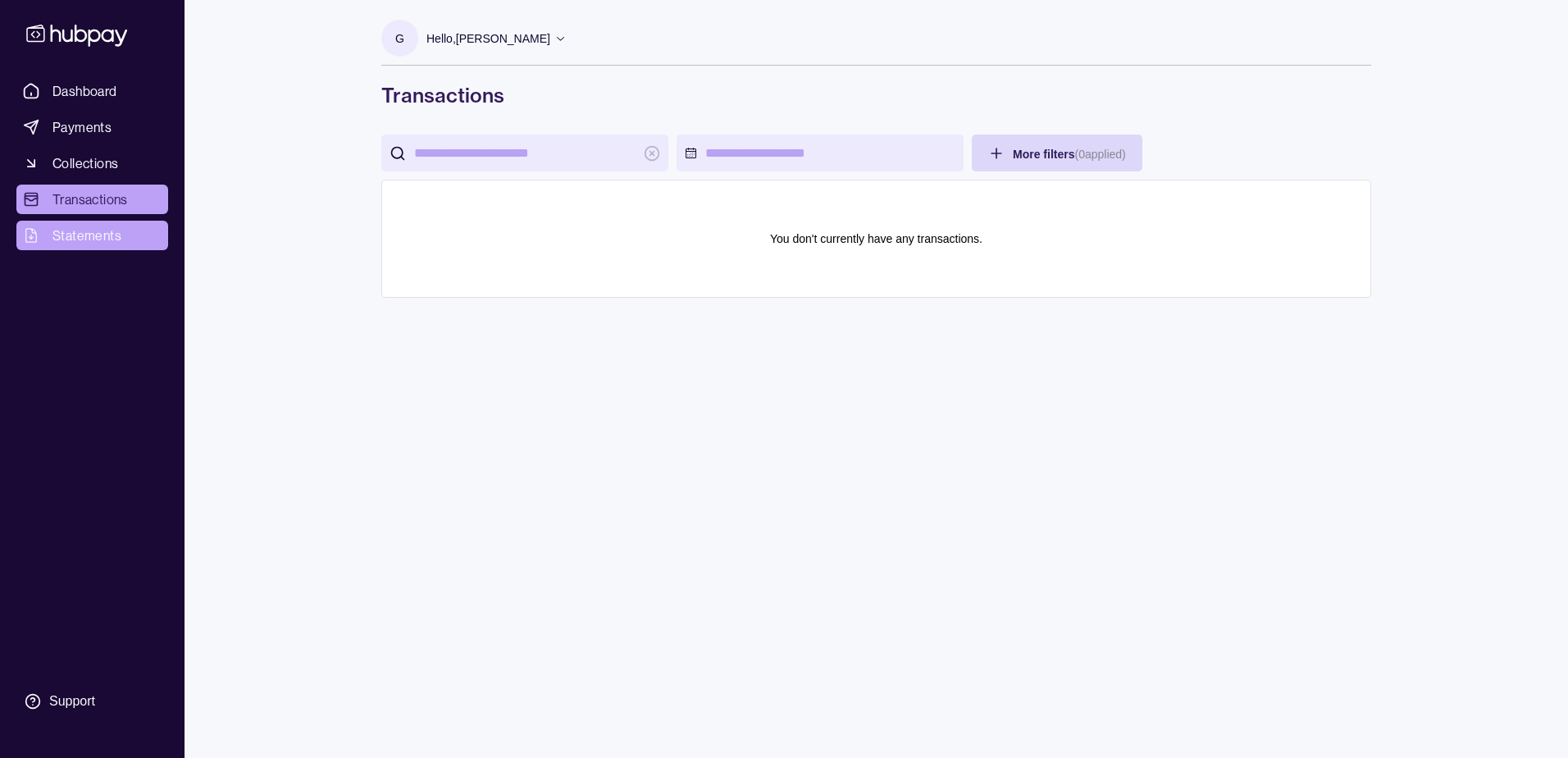
click at [72, 238] on span "Statements" at bounding box center [86, 235] width 69 height 20
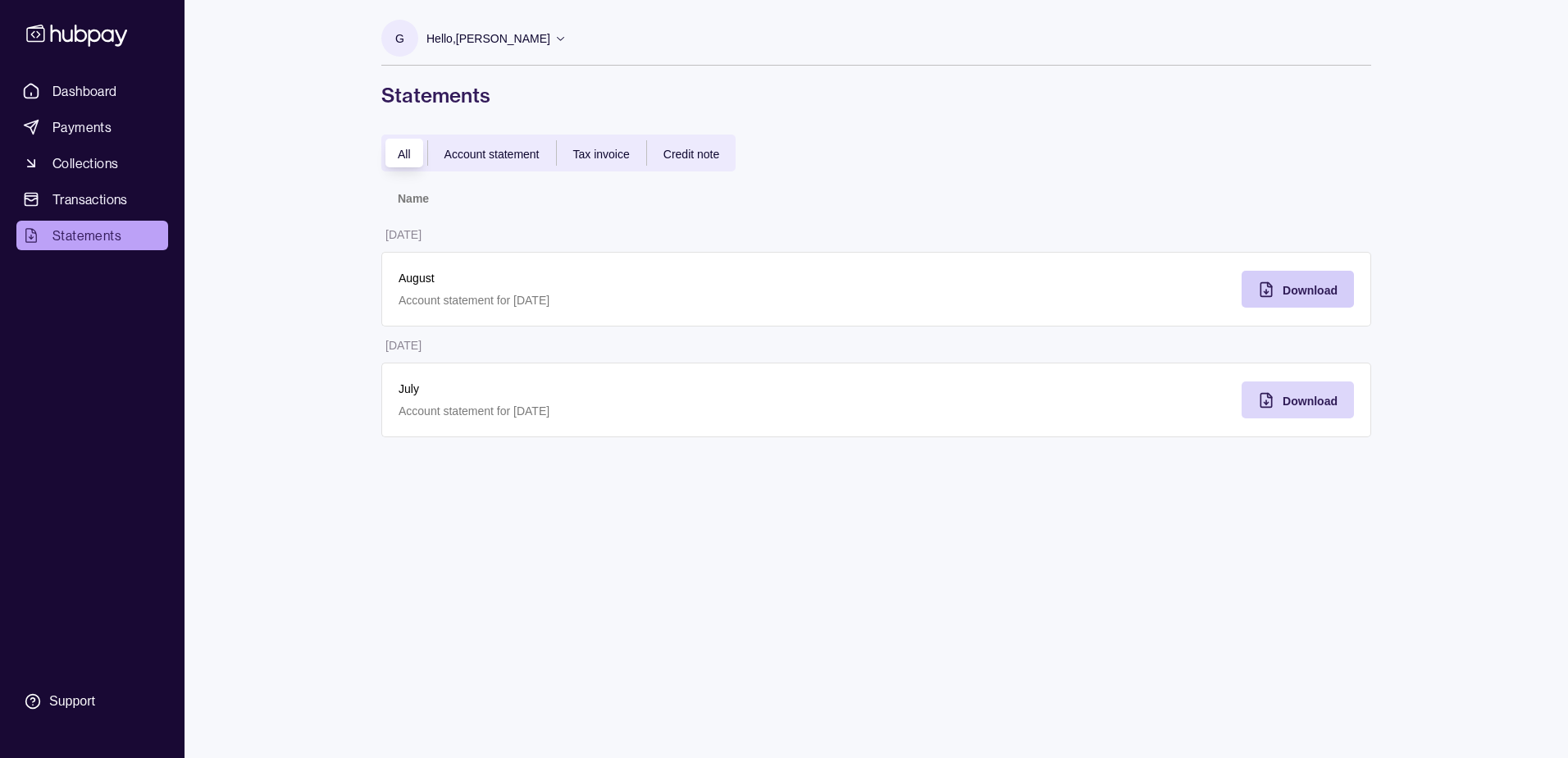
click at [1304, 290] on span "Download" at bounding box center [1310, 290] width 55 height 13
click at [82, 198] on span "Transactions" at bounding box center [90, 199] width 75 height 20
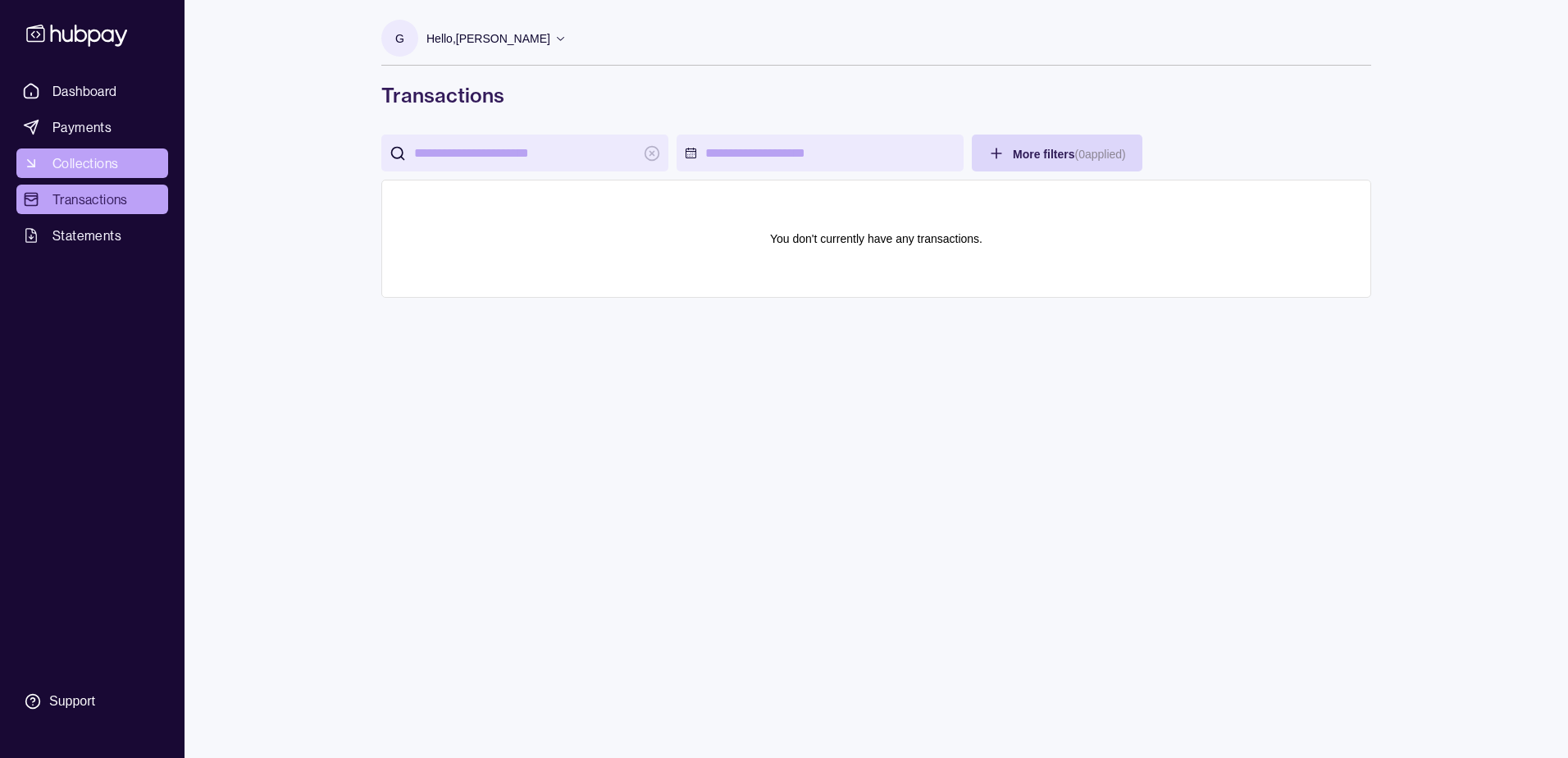
click at [78, 165] on span "Collections" at bounding box center [85, 162] width 66 height 20
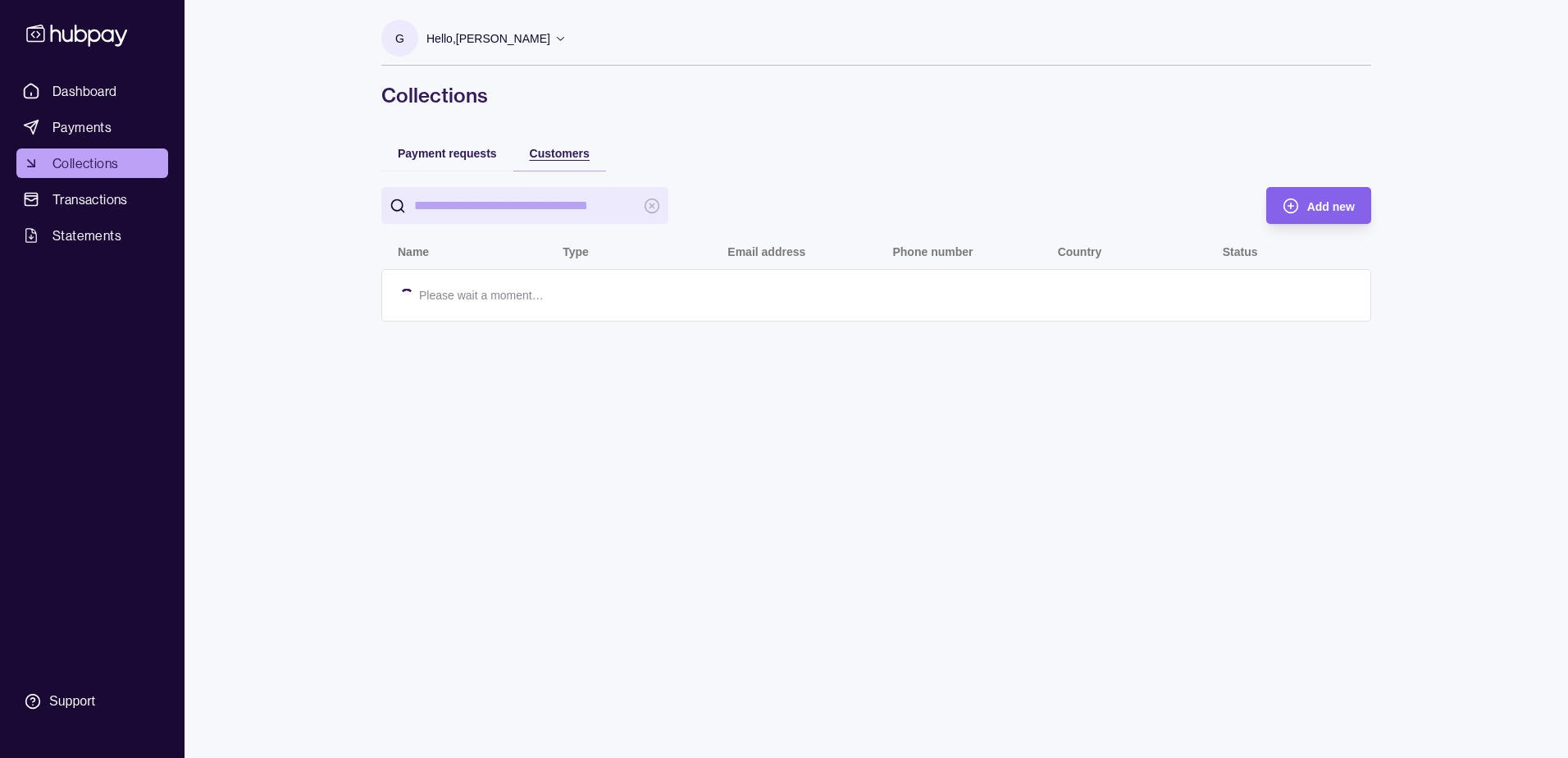
click at [561, 147] on span "Customers" at bounding box center [560, 153] width 60 height 13
click at [1326, 214] on div "Add new" at bounding box center [1331, 206] width 48 height 20
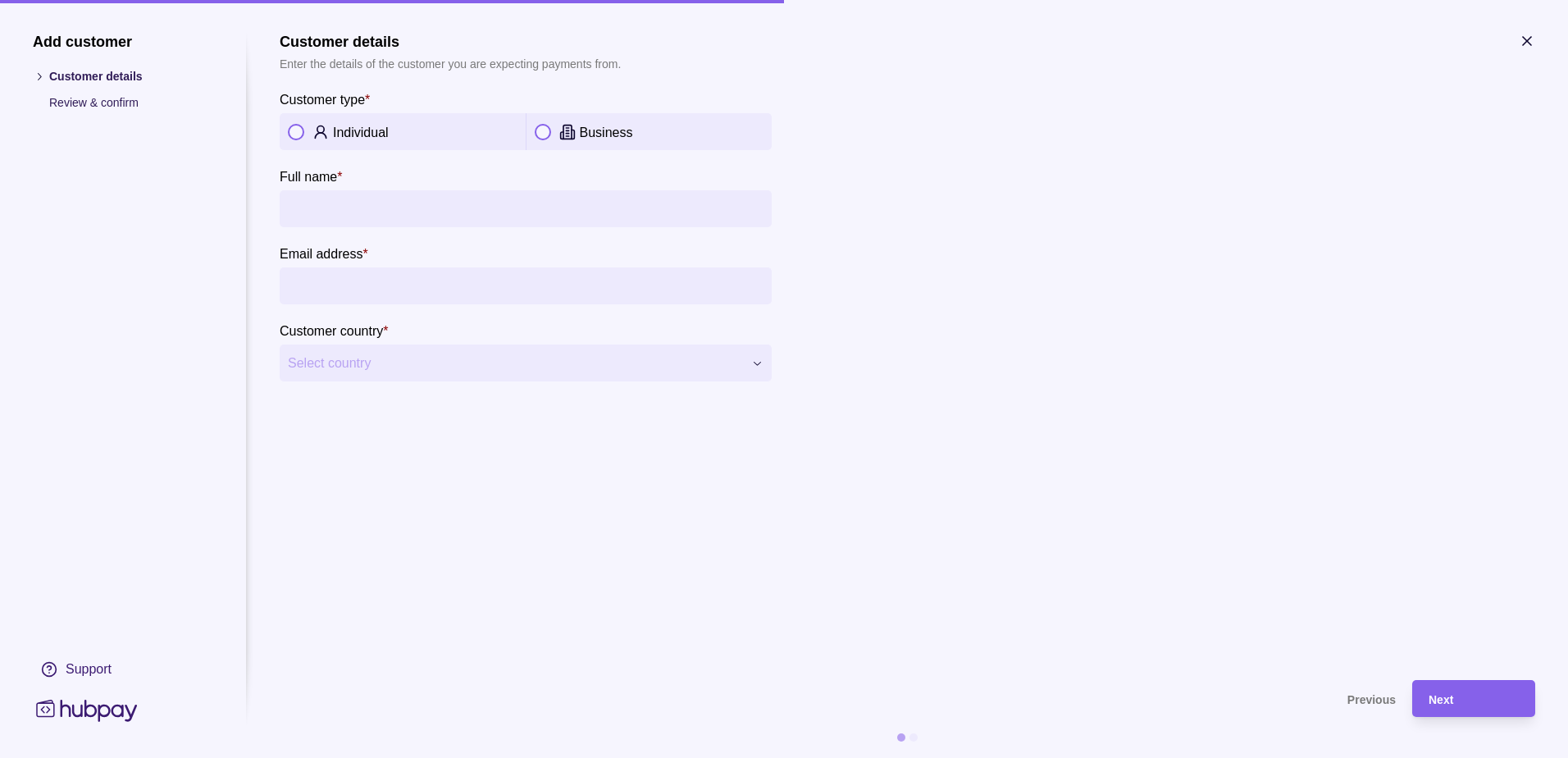
click at [294, 135] on button "button" at bounding box center [296, 131] width 16 height 16
click at [361, 207] on input "Full name *" at bounding box center [526, 209] width 476 height 37
click at [356, 271] on input "Email address *" at bounding box center [526, 286] width 476 height 37
click at [382, 364] on span "Select country" at bounding box center [515, 364] width 455 height 20
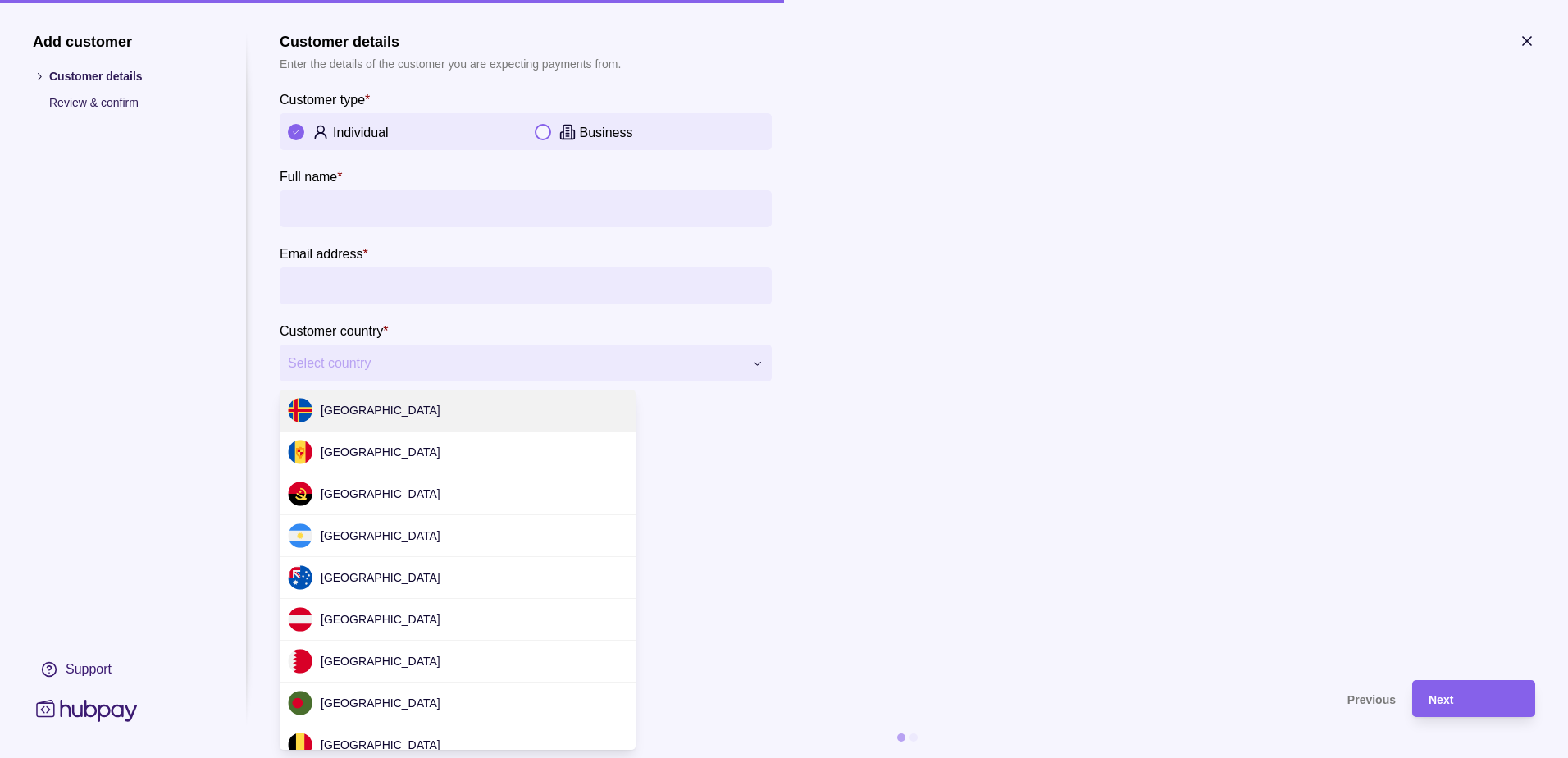
click at [382, 757] on div "**********" at bounding box center [784, 758] width 1568 height 0
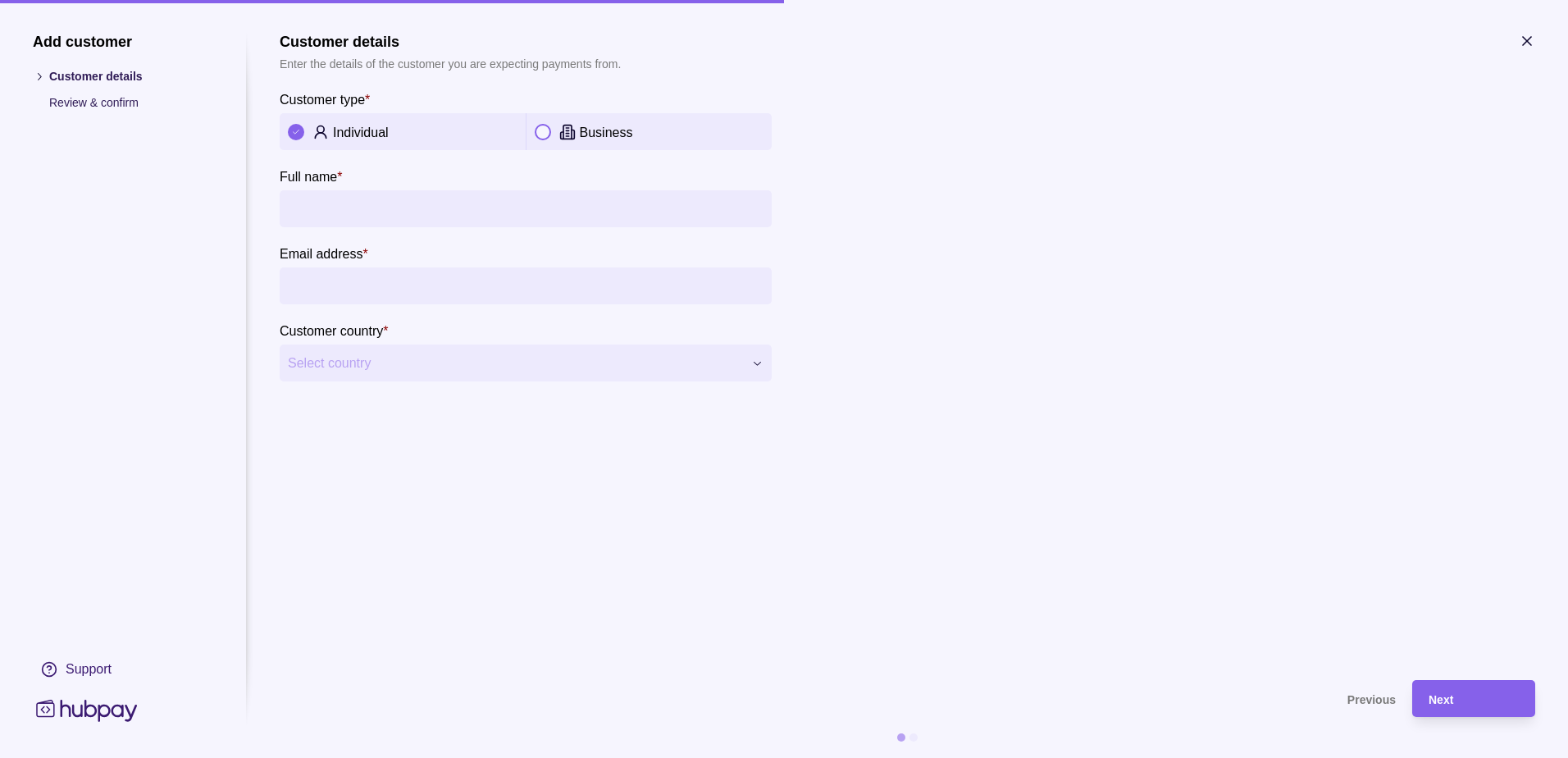
click at [363, 215] on input "Full name *" at bounding box center [526, 209] width 476 height 37
type input "******"
click at [386, 302] on input "Email address *" at bounding box center [526, 286] width 476 height 37
type input "**********"
click at [362, 367] on span "Select country" at bounding box center [515, 364] width 455 height 20
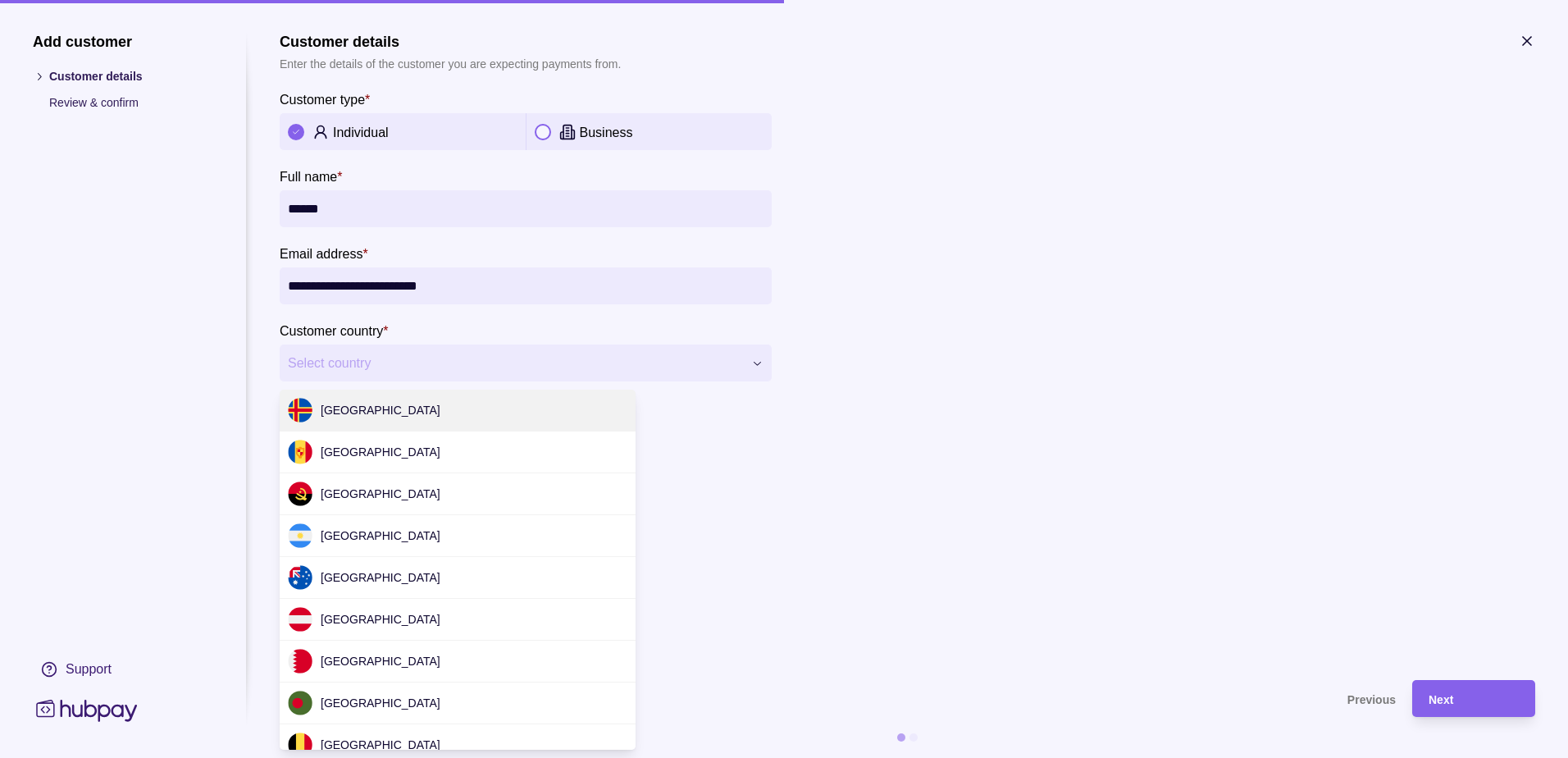
scroll to position [4989, 0]
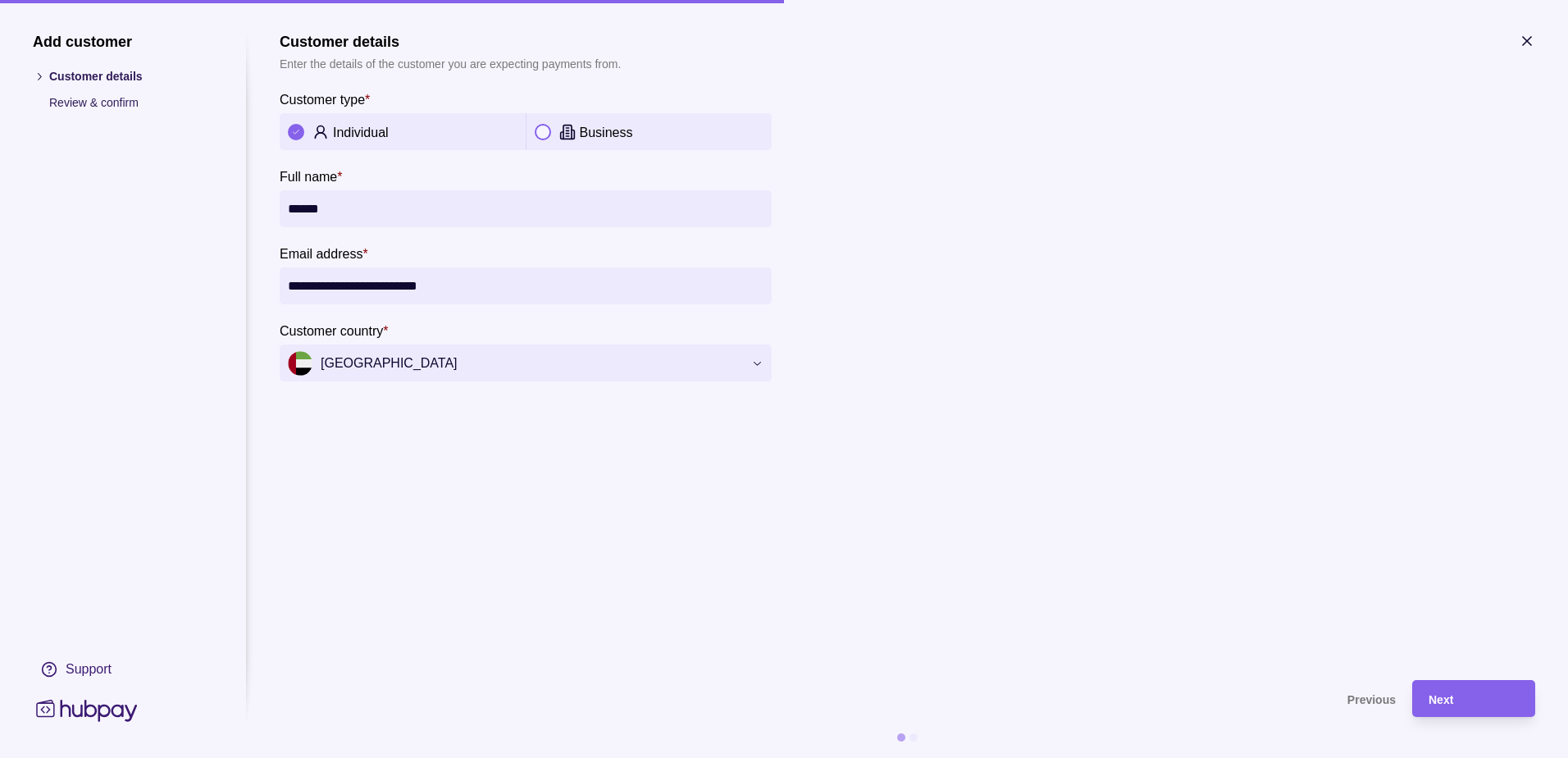
click at [470, 510] on section "**********" at bounding box center [907, 348] width 1255 height 631
drag, startPoint x: 371, startPoint y: 211, endPoint x: 223, endPoint y: 208, distance: 148.0
click at [223, 208] on section "**********" at bounding box center [784, 395] width 1502 height 725
click at [1453, 704] on span "Next" at bounding box center [1441, 700] width 24 height 13
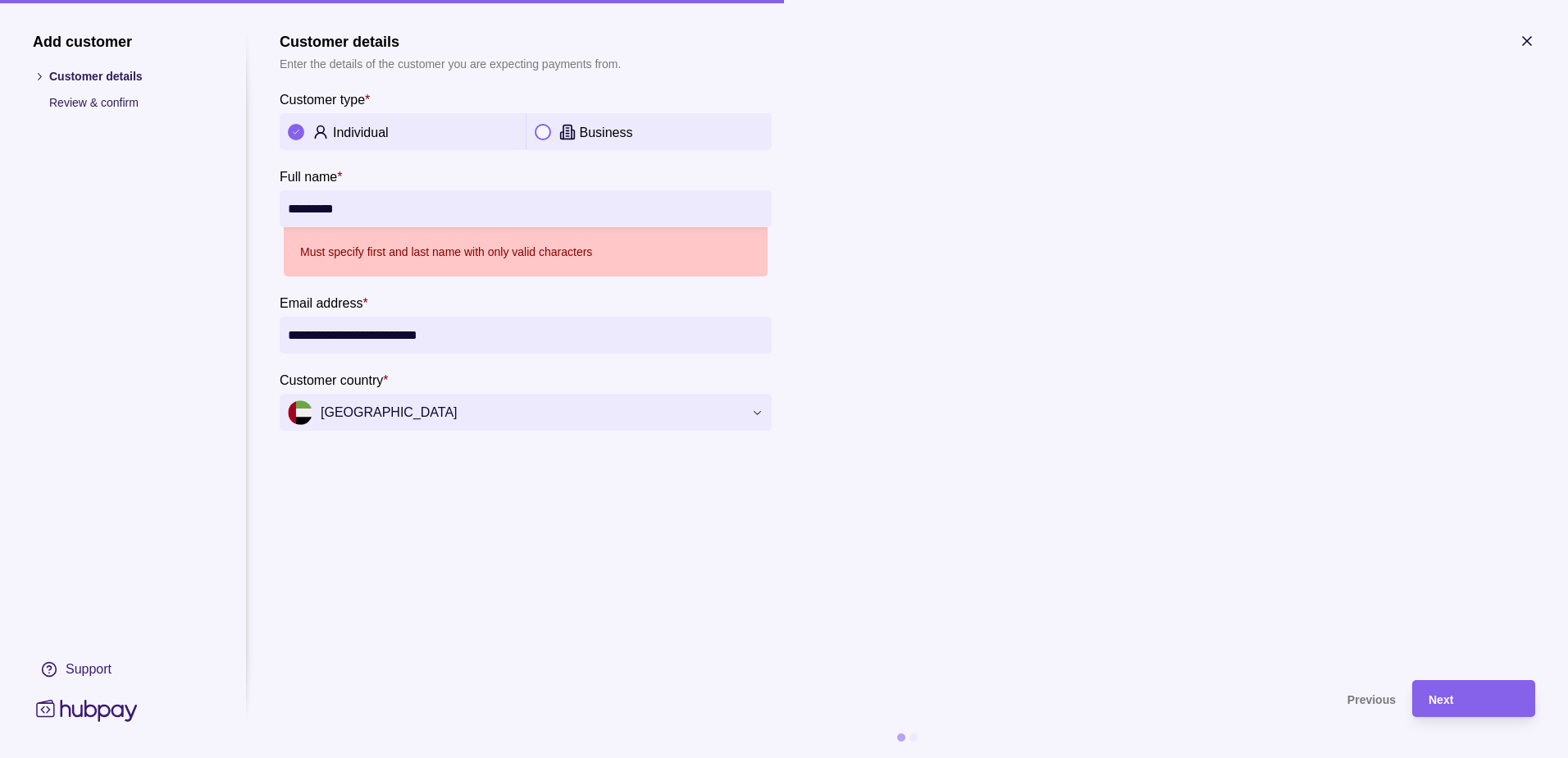
click at [411, 206] on input "*********" at bounding box center [526, 209] width 476 height 37
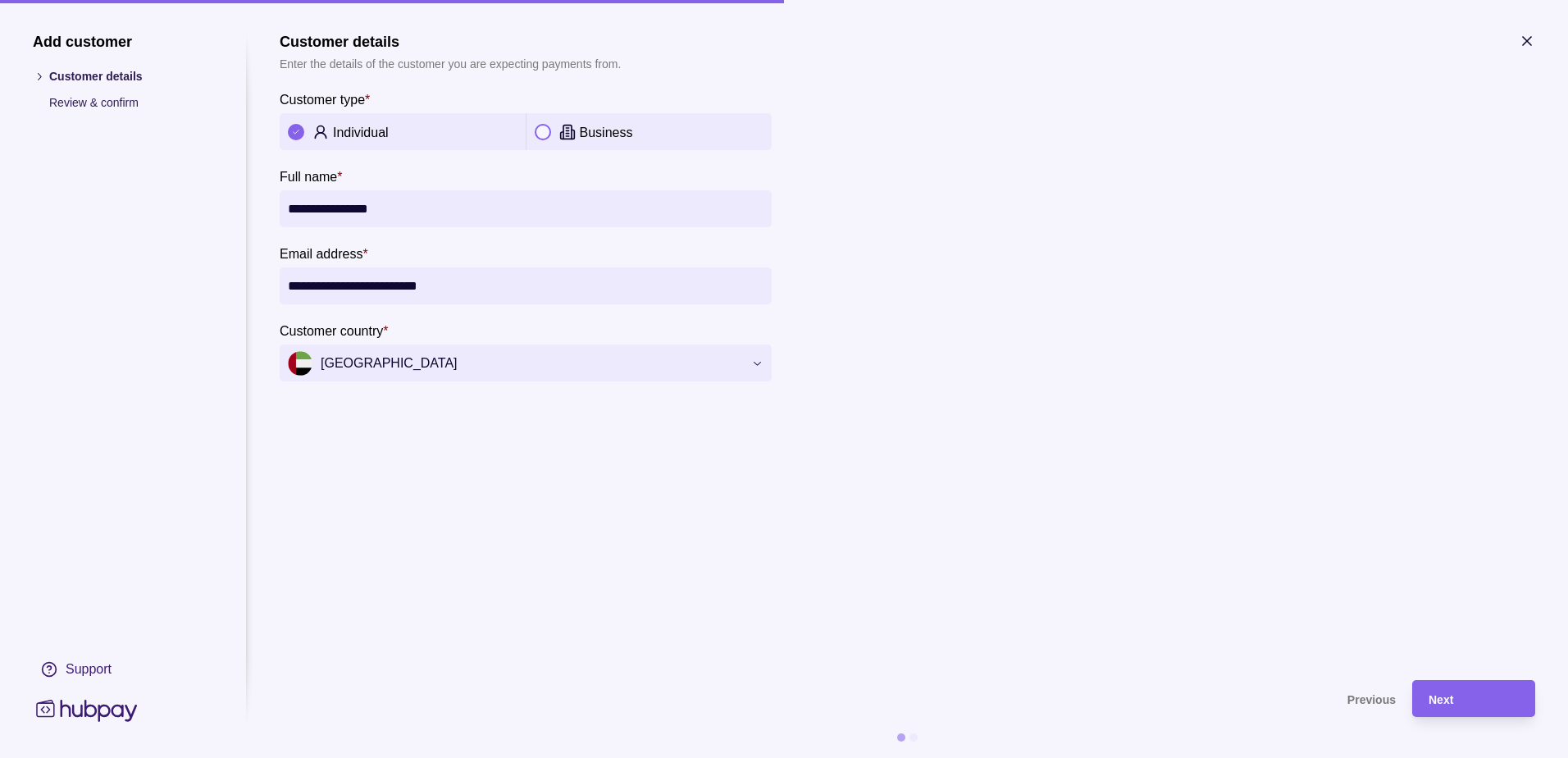
type input "**********"
click at [600, 520] on section "**********" at bounding box center [907, 348] width 1255 height 631
click at [1465, 700] on div "Next" at bounding box center [1474, 699] width 90 height 20
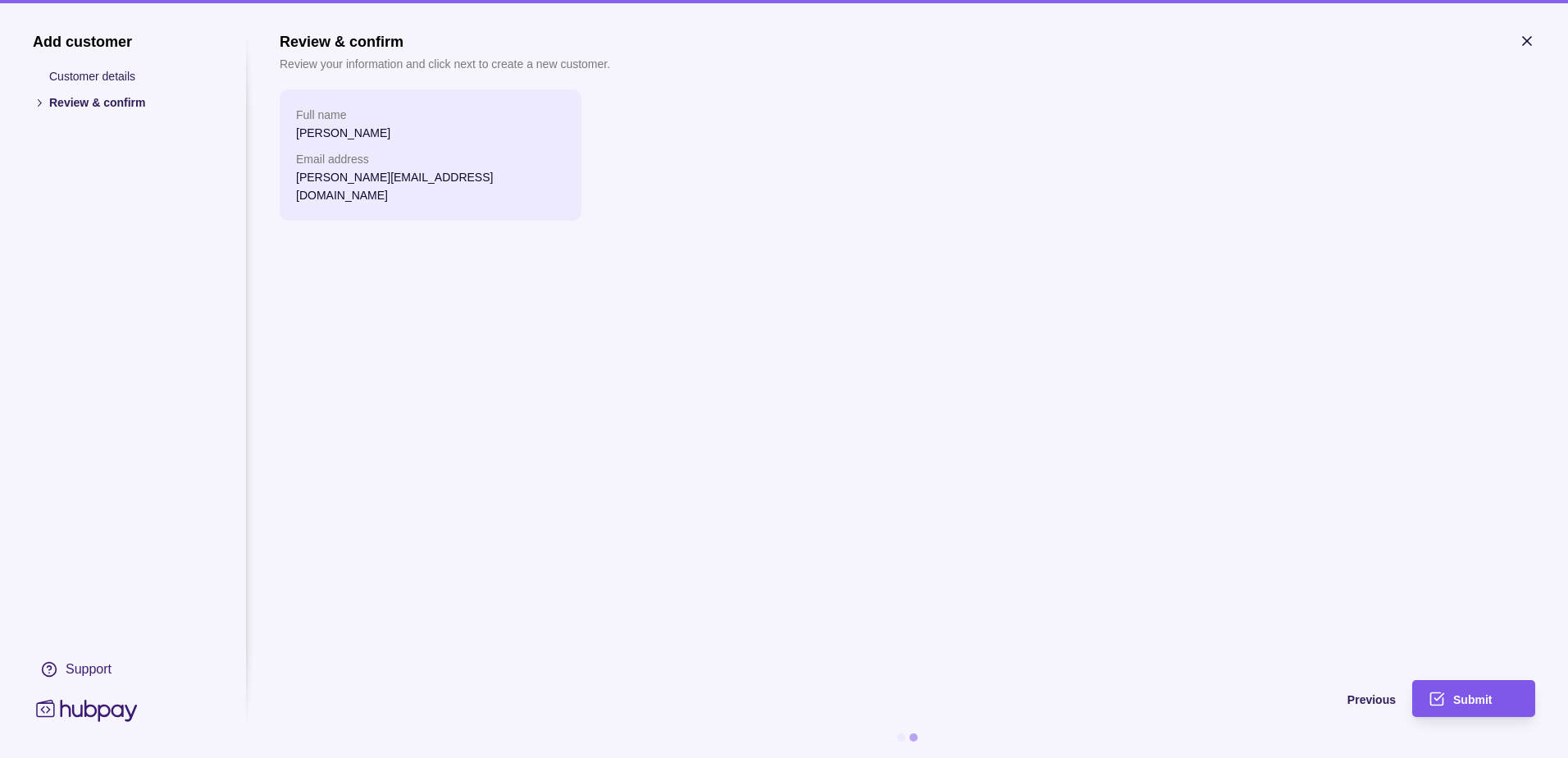
click at [1483, 696] on span "Submit" at bounding box center [1472, 700] width 38 height 13
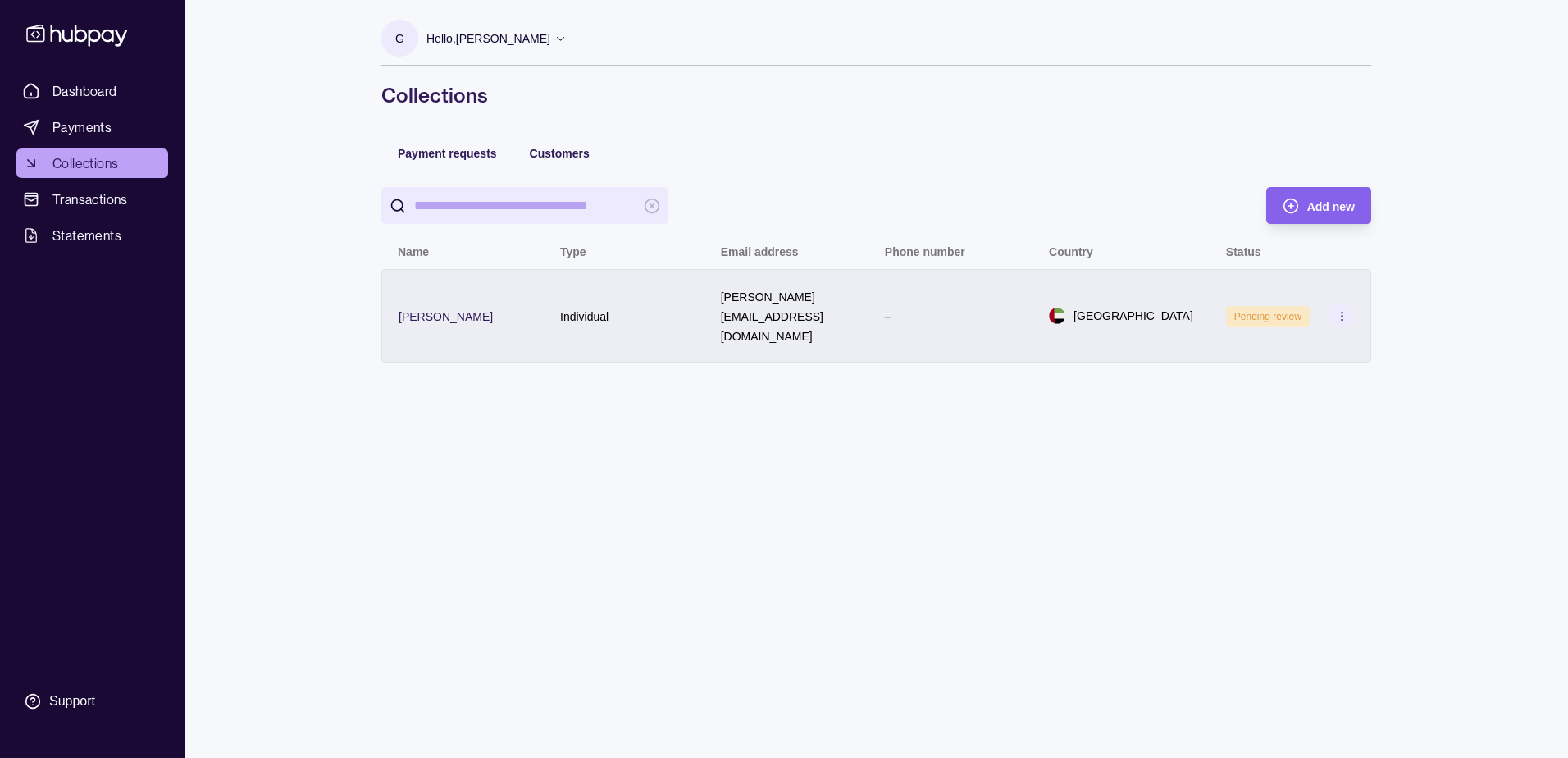
click at [1342, 315] on circle at bounding box center [1341, 315] width 1 height 1
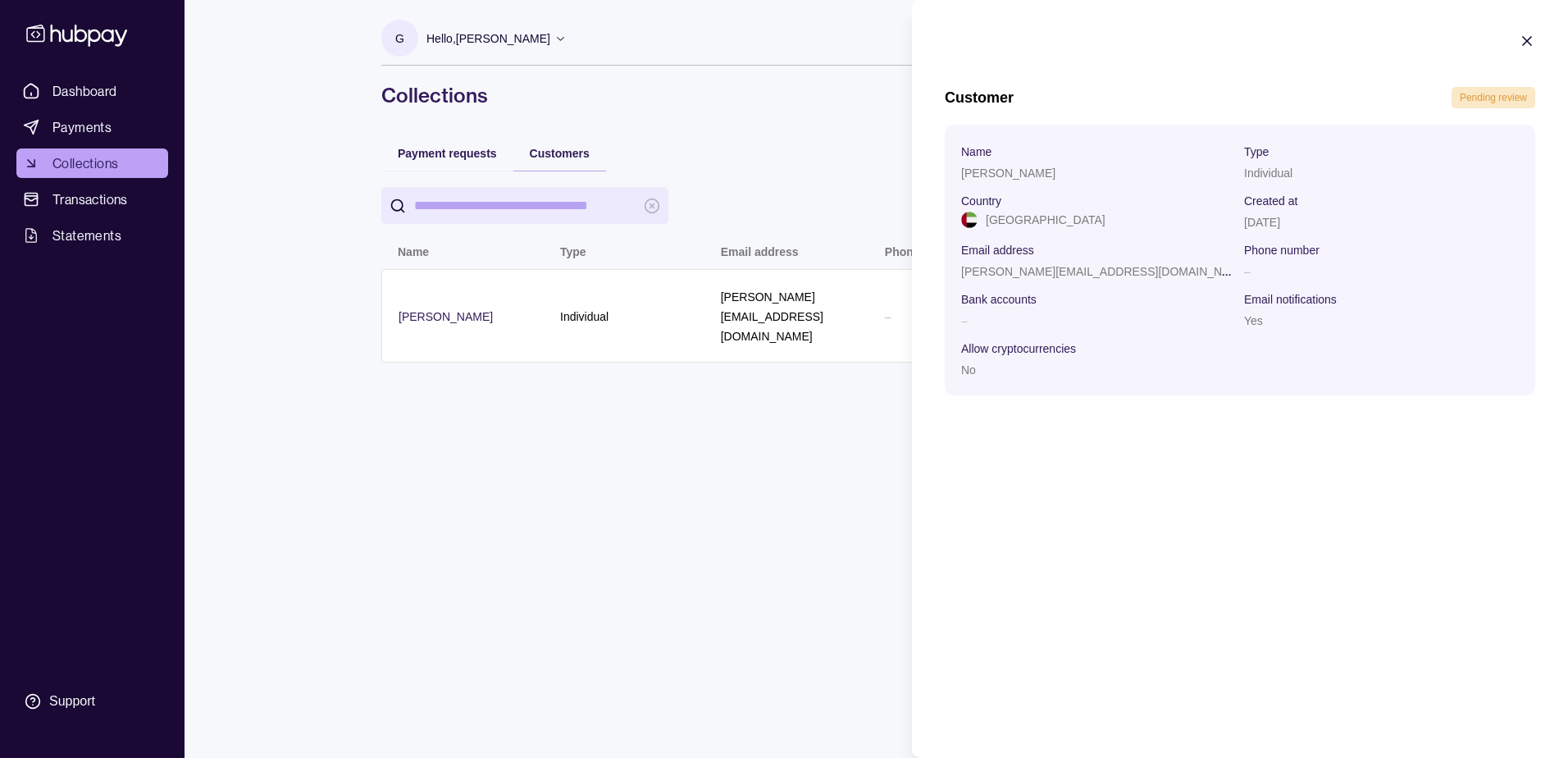
click at [1526, 42] on icon "button" at bounding box center [1527, 40] width 8 height 8
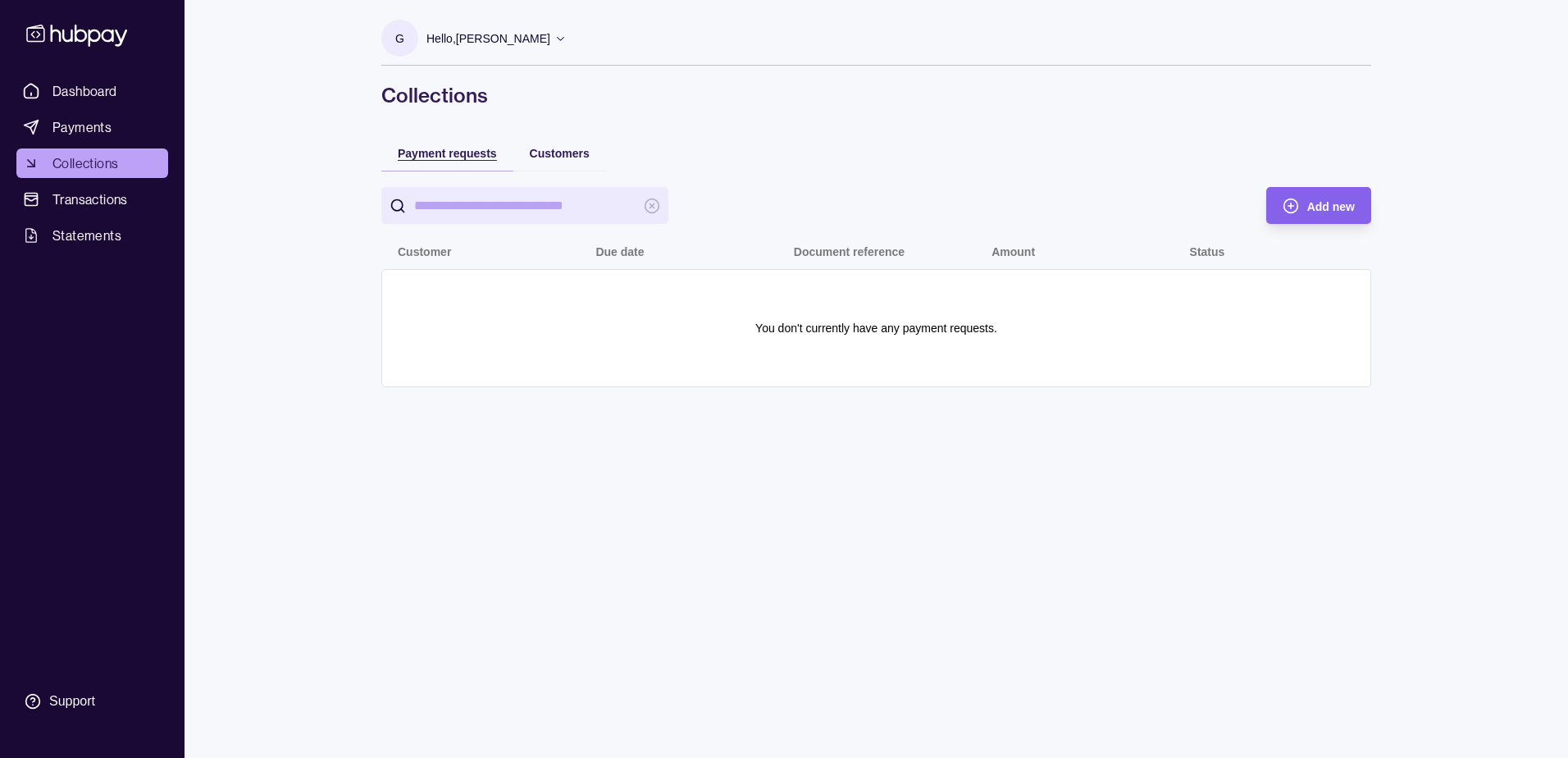
click at [440, 151] on span "Payment requests" at bounding box center [448, 153] width 100 height 13
click at [1314, 211] on span "Add new" at bounding box center [1331, 207] width 48 height 13
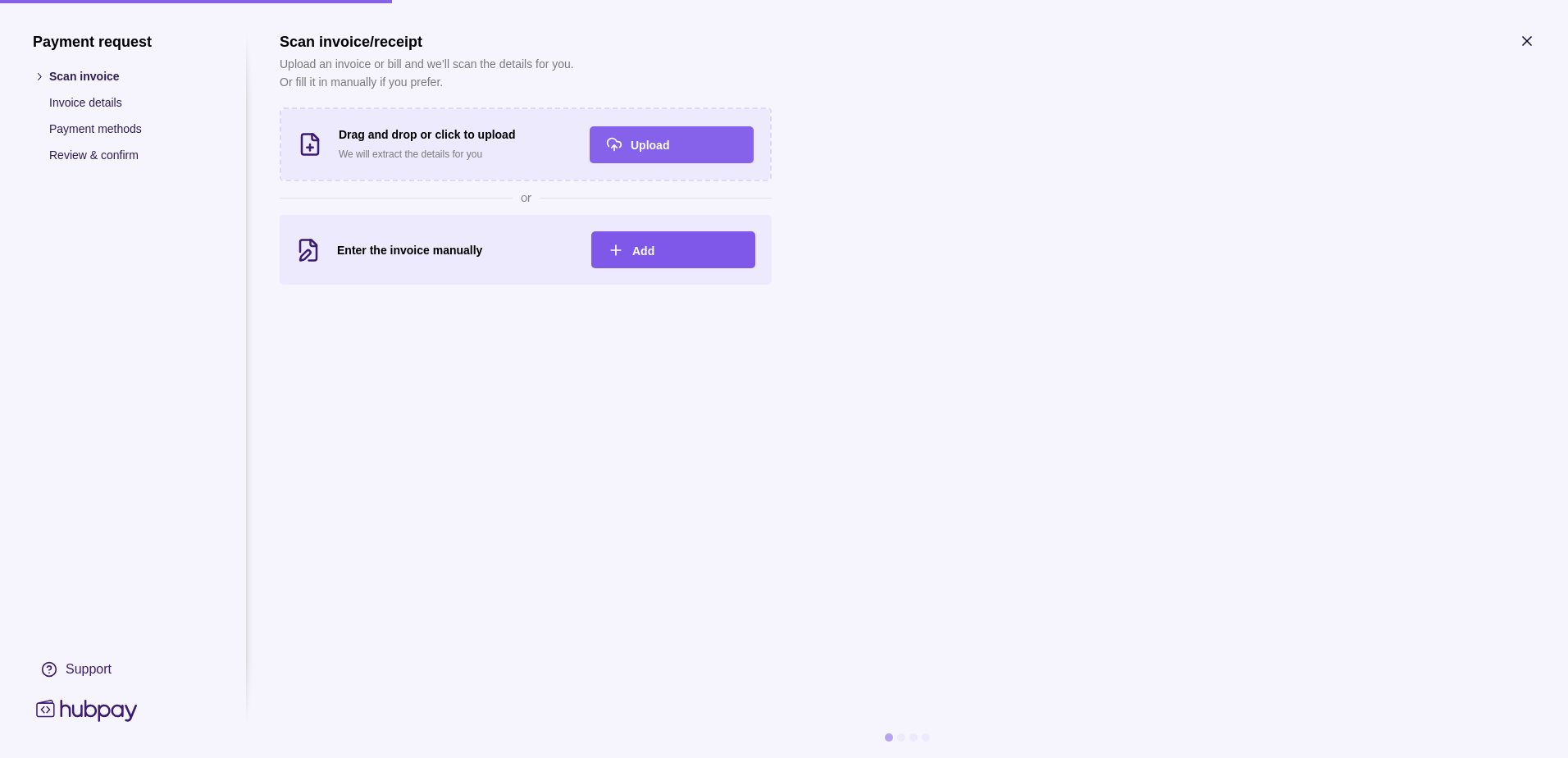
click at [655, 253] on div "Add" at bounding box center [686, 250] width 107 height 20
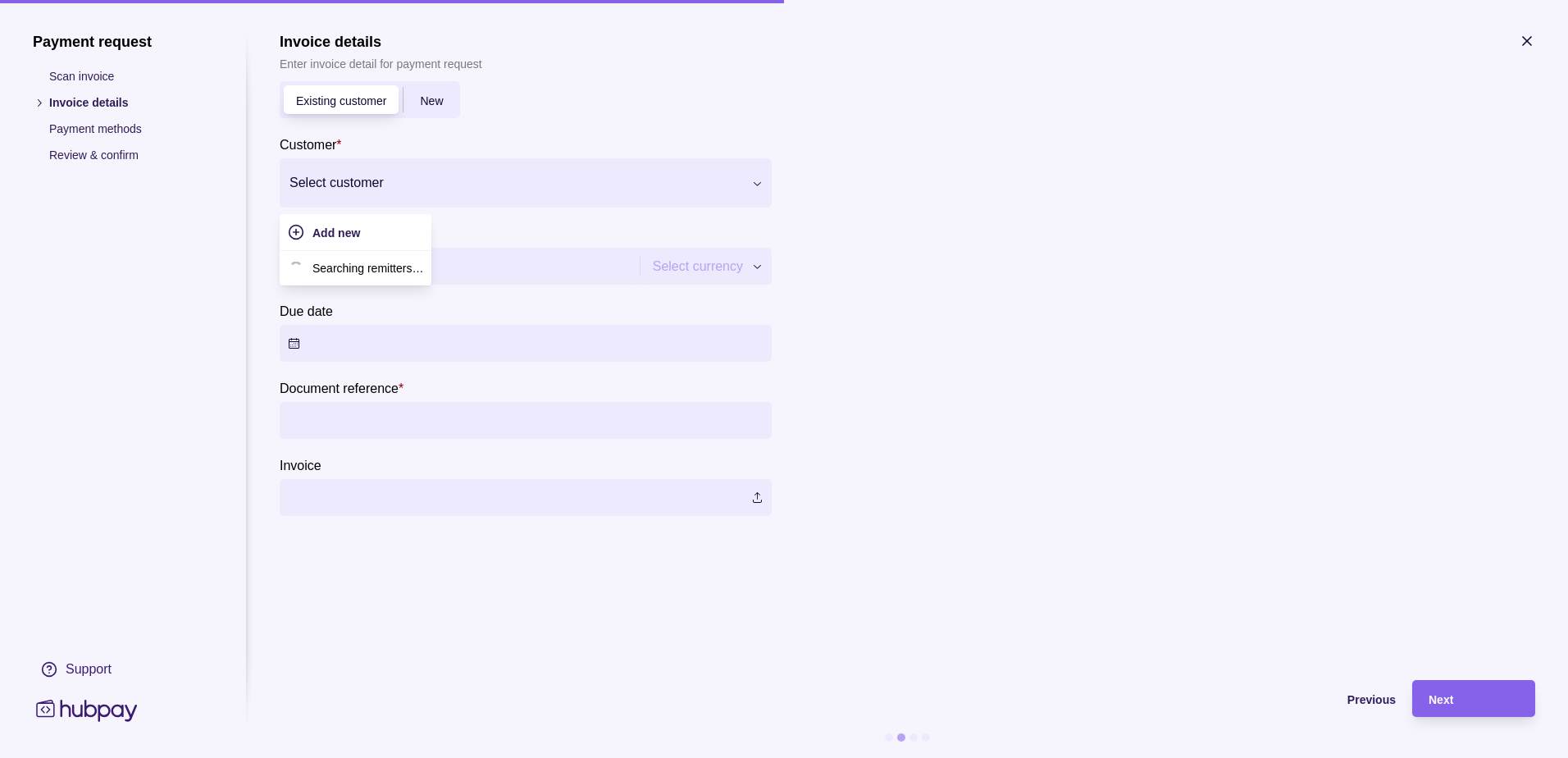
click at [418, 191] on div at bounding box center [515, 183] width 452 height 23
click at [398, 272] on p "[PERSON_NAME]" at bounding box center [369, 266] width 94 height 18
click at [682, 757] on div "Payment request Scan invoice Invoice details Payment methods Review & confirm S…" at bounding box center [784, 758] width 1568 height 0
click at [511, 273] on input "Amount *" at bounding box center [473, 266] width 370 height 37
type input "******"
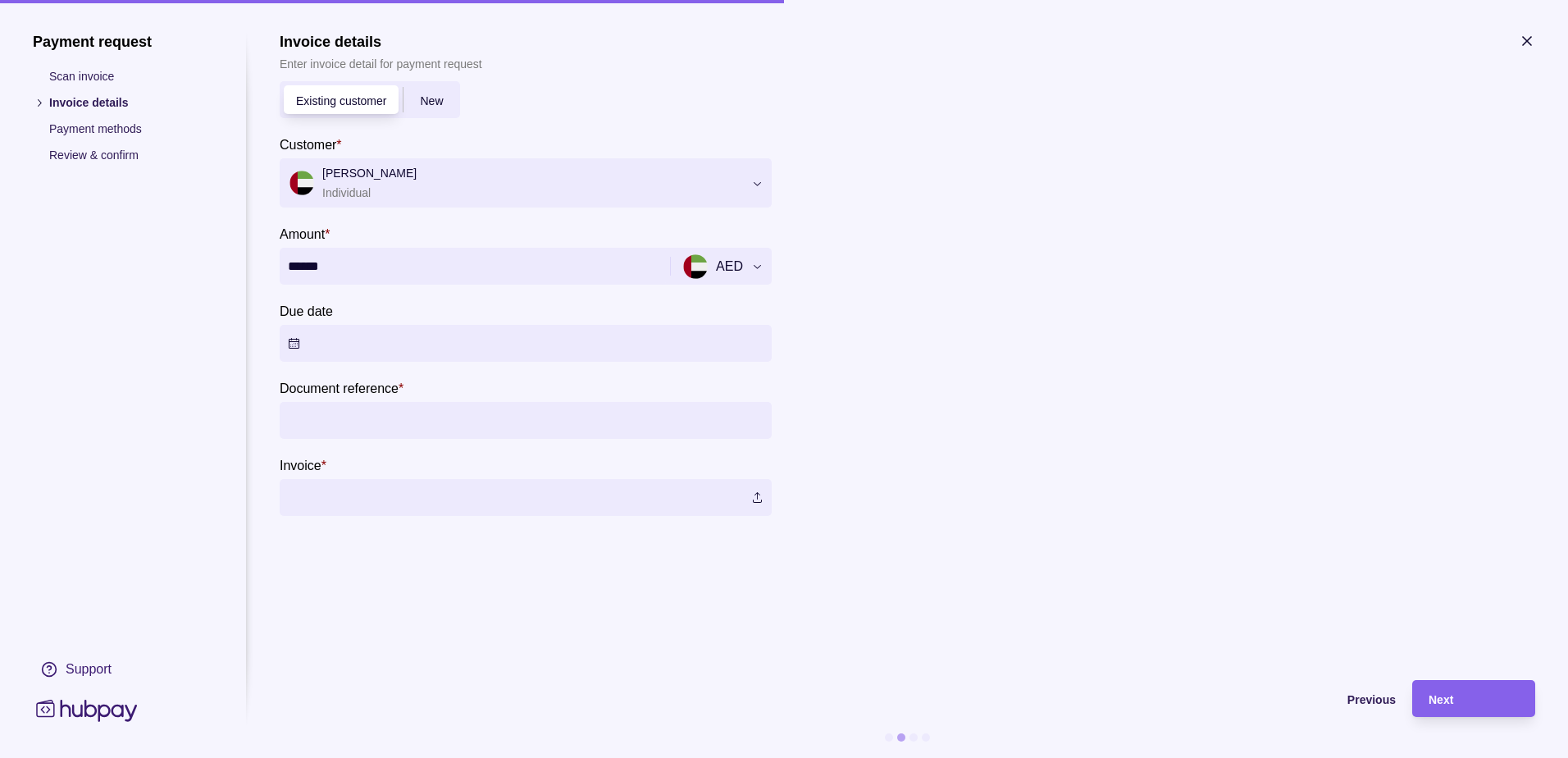
click at [381, 346] on button "Due date" at bounding box center [526, 343] width 492 height 37
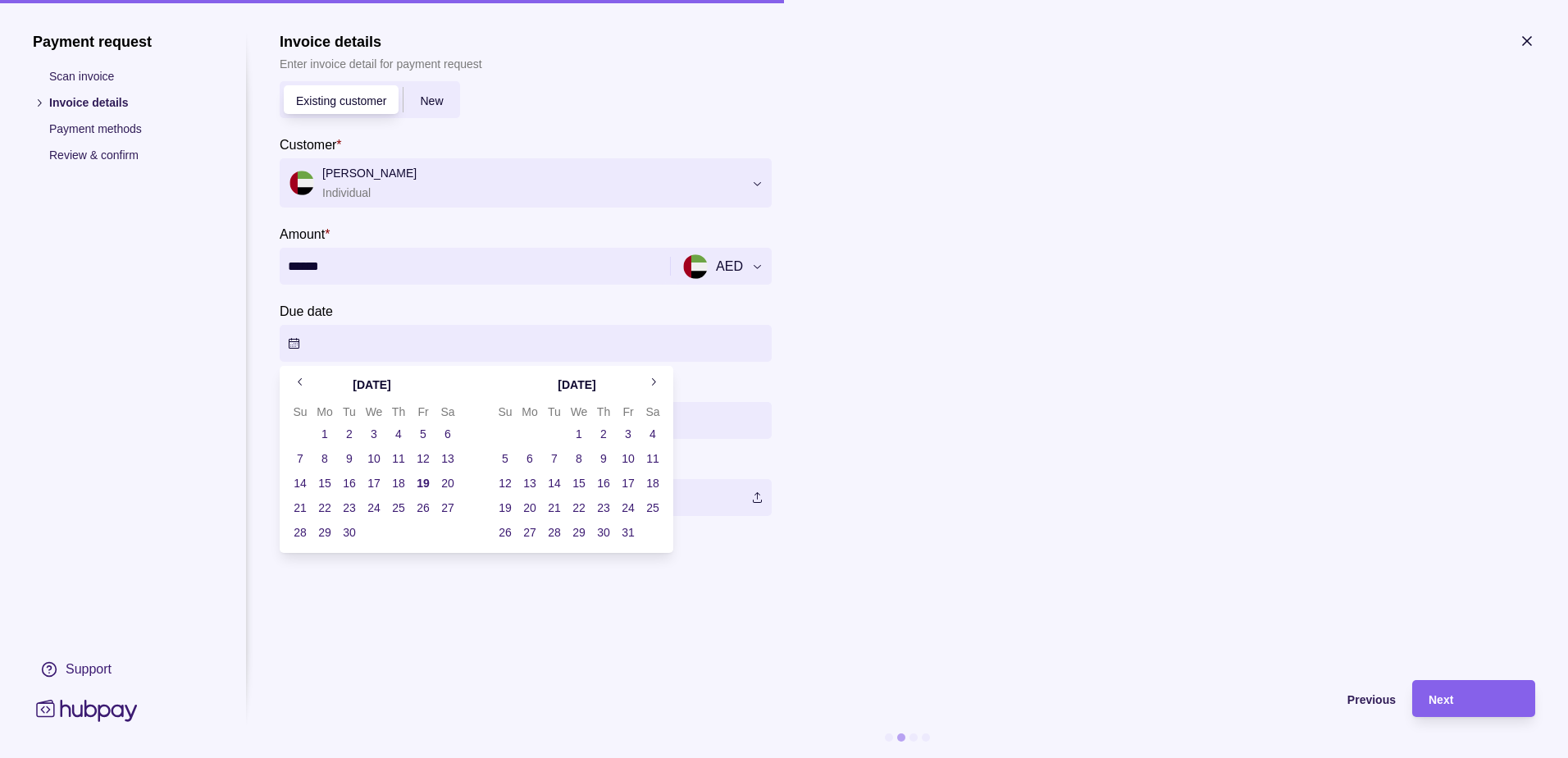
click at [426, 484] on button "19" at bounding box center [423, 483] width 23 height 23
drag, startPoint x: 848, startPoint y: 395, endPoint x: 829, endPoint y: 400, distance: 19.6
click at [845, 396] on section "**********" at bounding box center [907, 274] width 1255 height 484
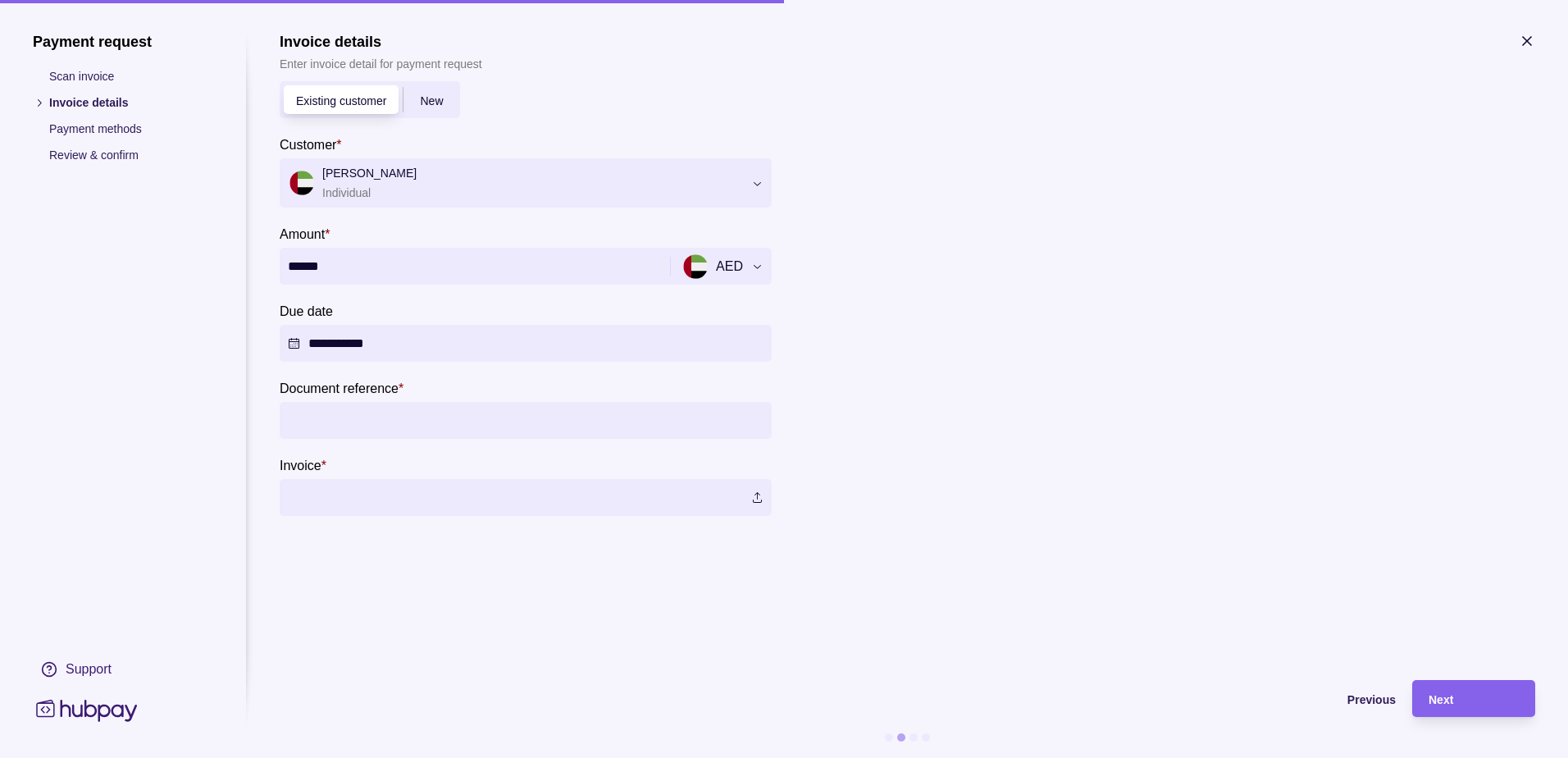
click at [425, 432] on input "Document reference *" at bounding box center [526, 420] width 476 height 37
type input "*"
type input "****"
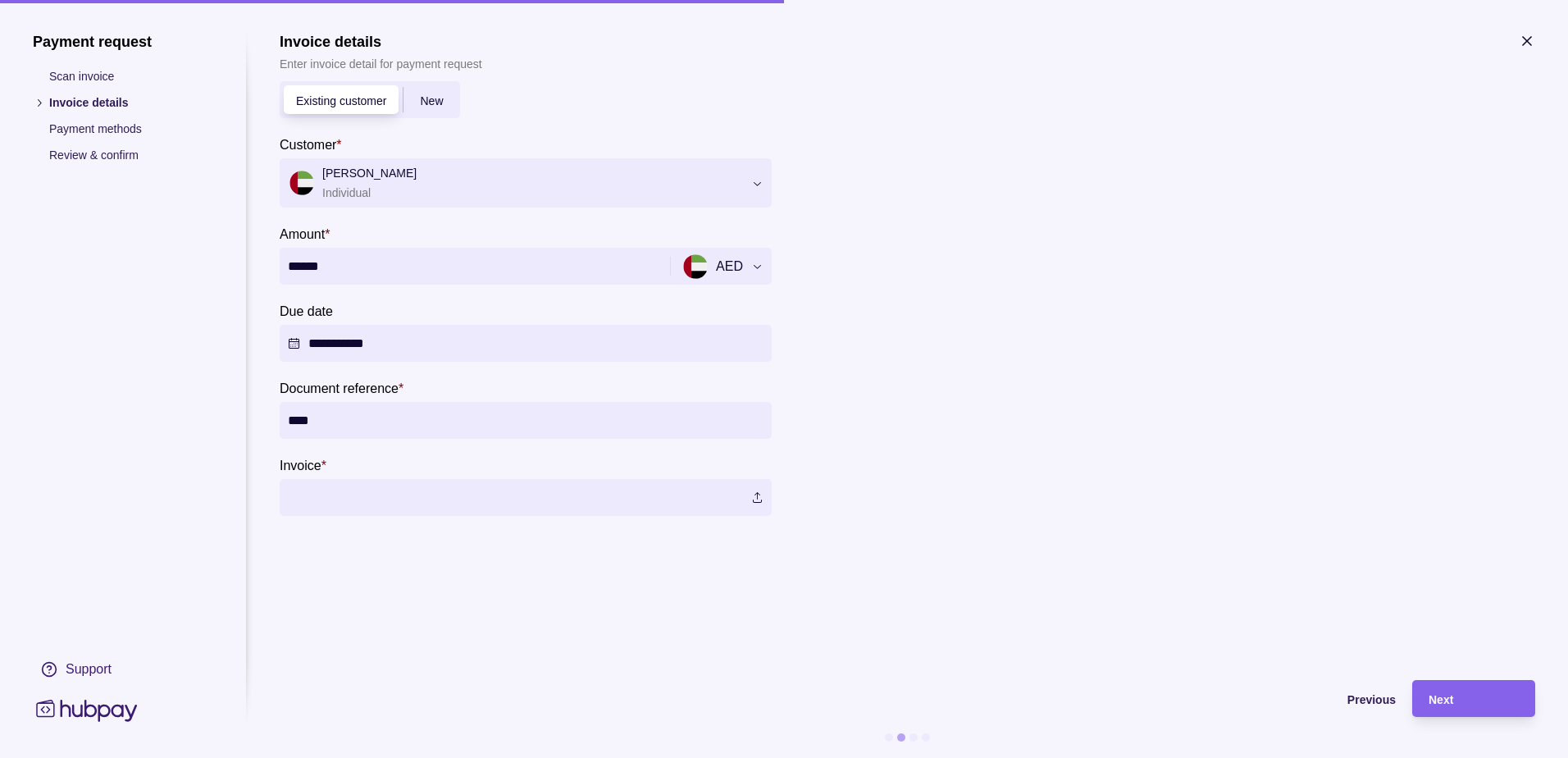
click at [359, 495] on label at bounding box center [526, 497] width 492 height 37
click at [757, 497] on label at bounding box center [526, 497] width 492 height 37
click at [1475, 706] on div "Next" at bounding box center [1474, 699] width 90 height 20
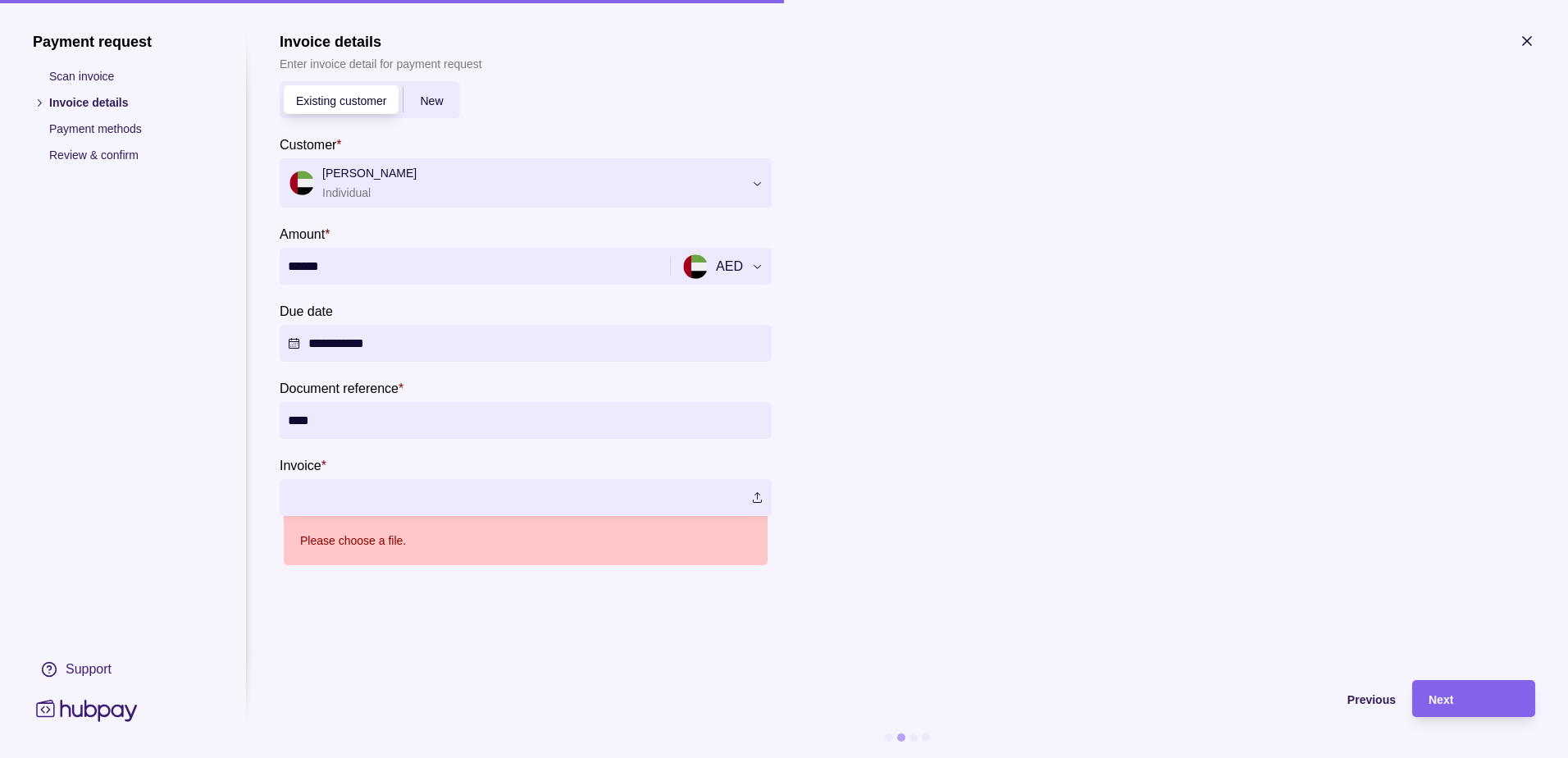
click at [447, 490] on label at bounding box center [526, 497] width 492 height 37
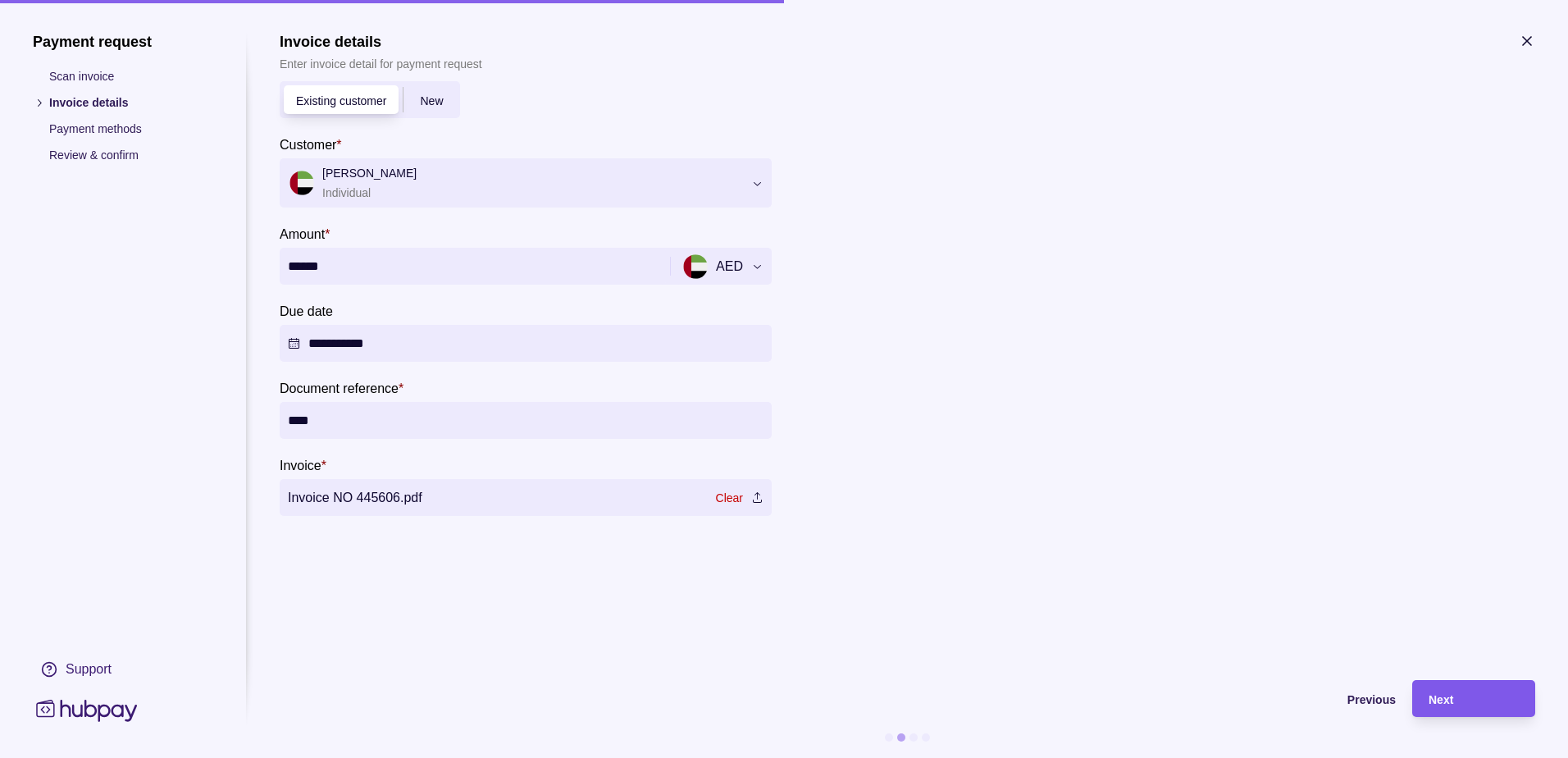
click at [1463, 700] on div "Next" at bounding box center [1474, 699] width 90 height 20
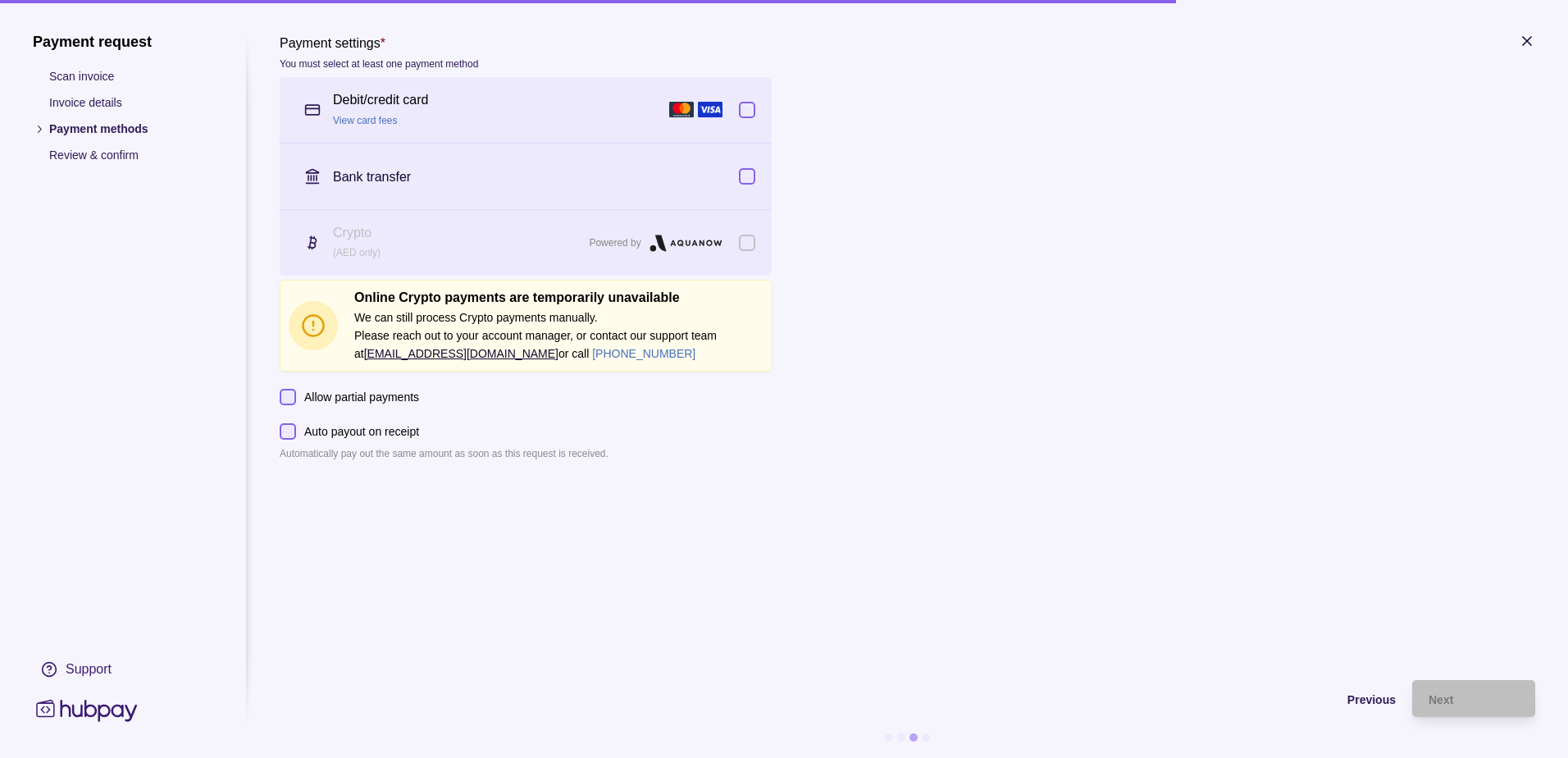
click at [74, 718] on icon at bounding box center [86, 710] width 108 height 30
click at [1369, 704] on span "Previous" at bounding box center [1372, 700] width 49 height 13
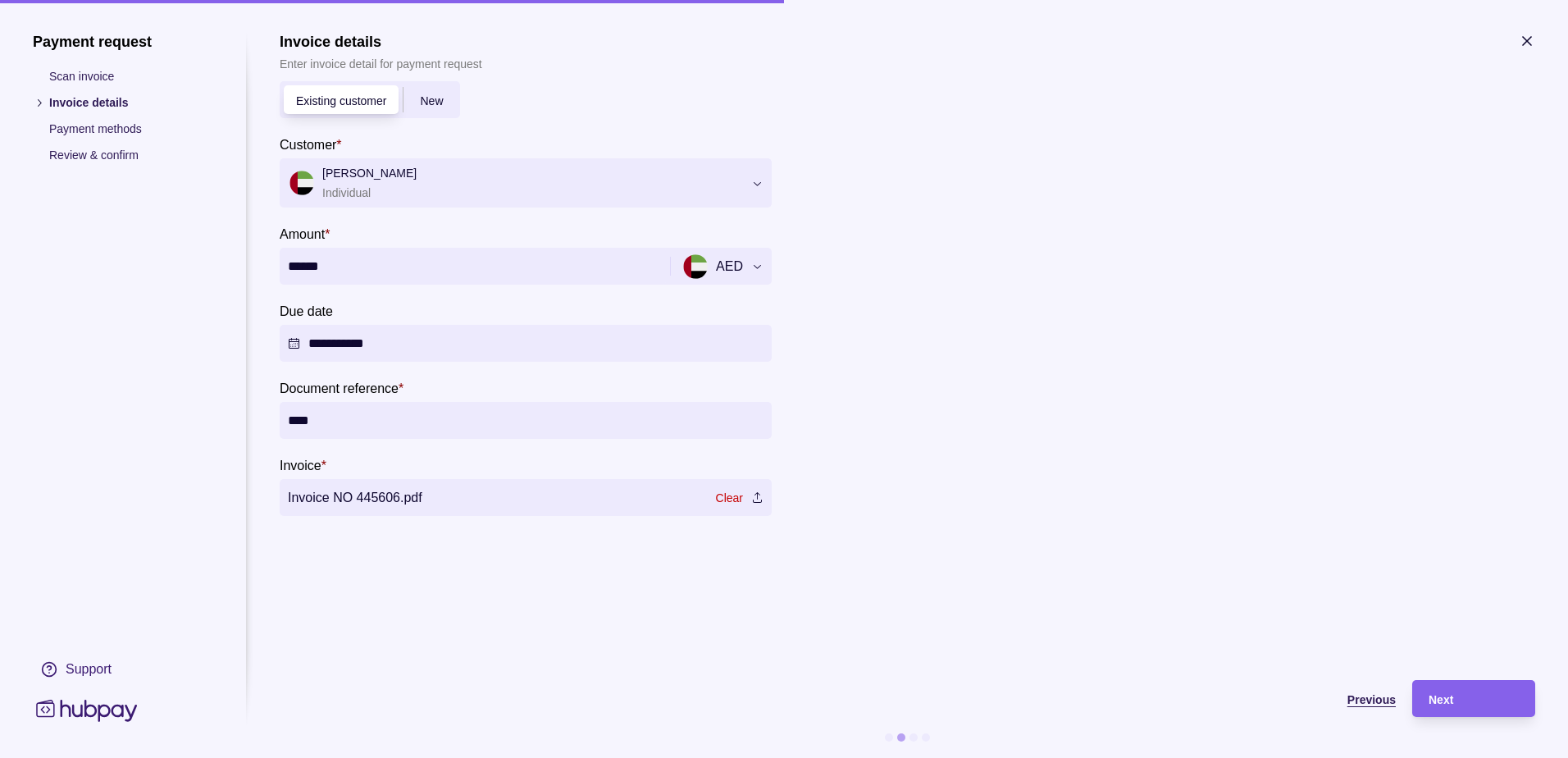
click at [1360, 702] on span "Previous" at bounding box center [1372, 700] width 49 height 13
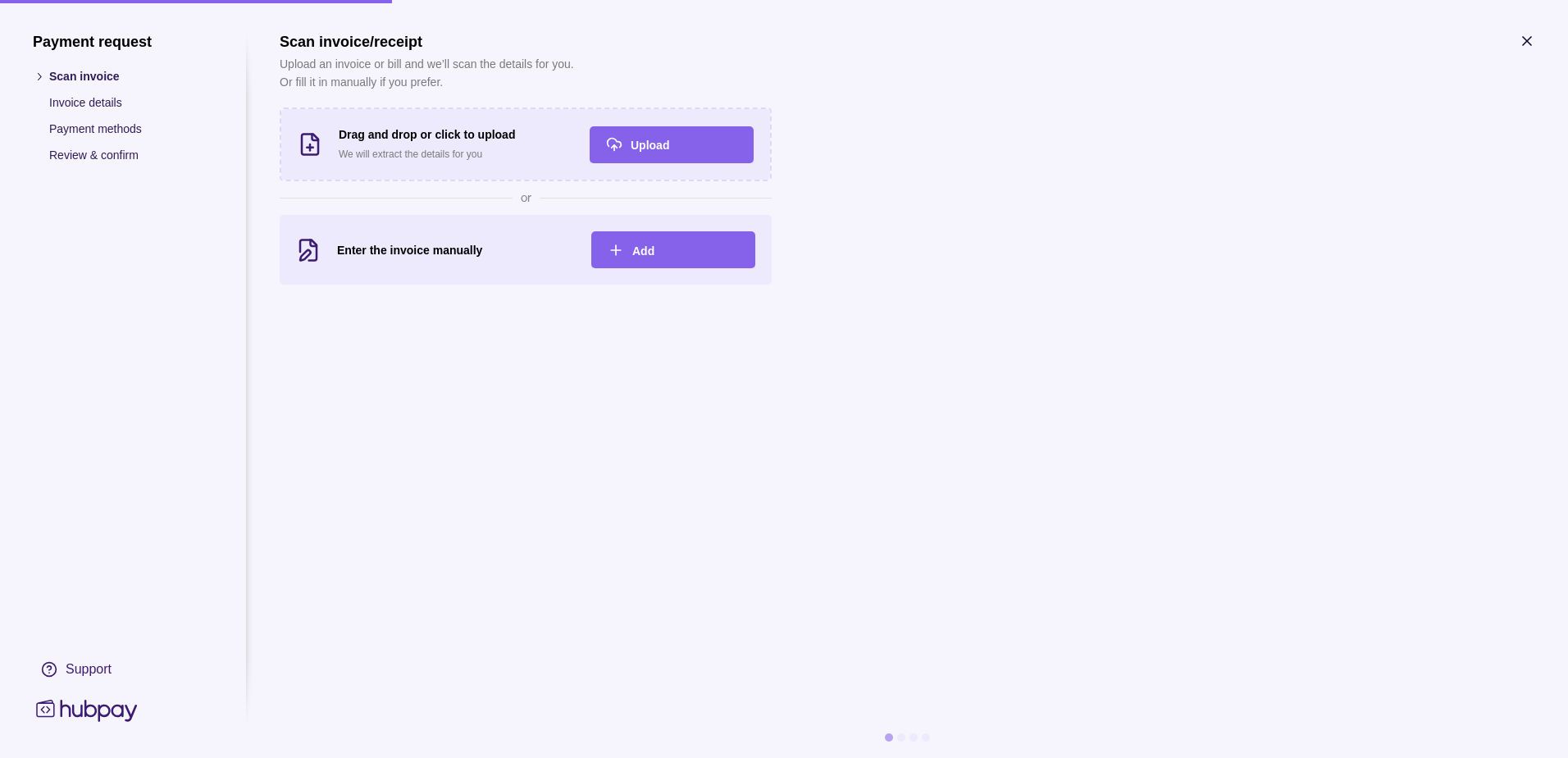
click at [1360, 702] on section "Scan invoice/receipt Upload an invoice or bill and we’ll scan the details for y…" at bounding box center [907, 395] width 1255 height 725
drag, startPoint x: 76, startPoint y: 138, endPoint x: 123, endPoint y: 370, distance: 236.7
click at [76, 139] on ul "Scan invoice Invoice details Payment methods Review & confirm" at bounding box center [123, 116] width 180 height 97
click at [89, 716] on icon at bounding box center [85, 711] width 100 height 23
drag, startPoint x: 1184, startPoint y: 77, endPoint x: 1219, endPoint y: 65, distance: 37.0
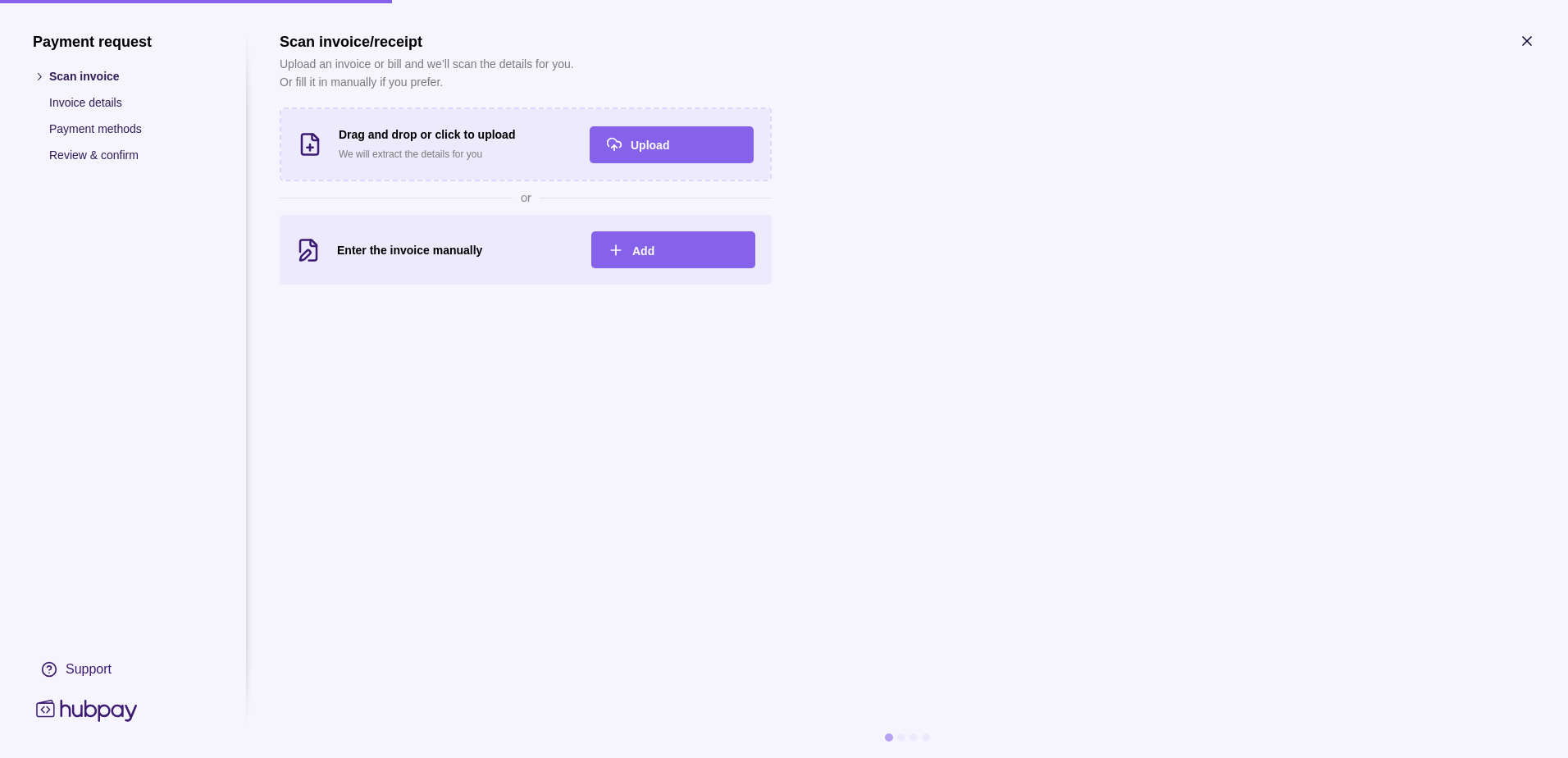
click at [1219, 65] on section "Scan invoice/receipt Upload an invoice or bill and we’ll scan the details for y…" at bounding box center [907, 159] width 1255 height 252
